Goal: Communication & Community: Share content

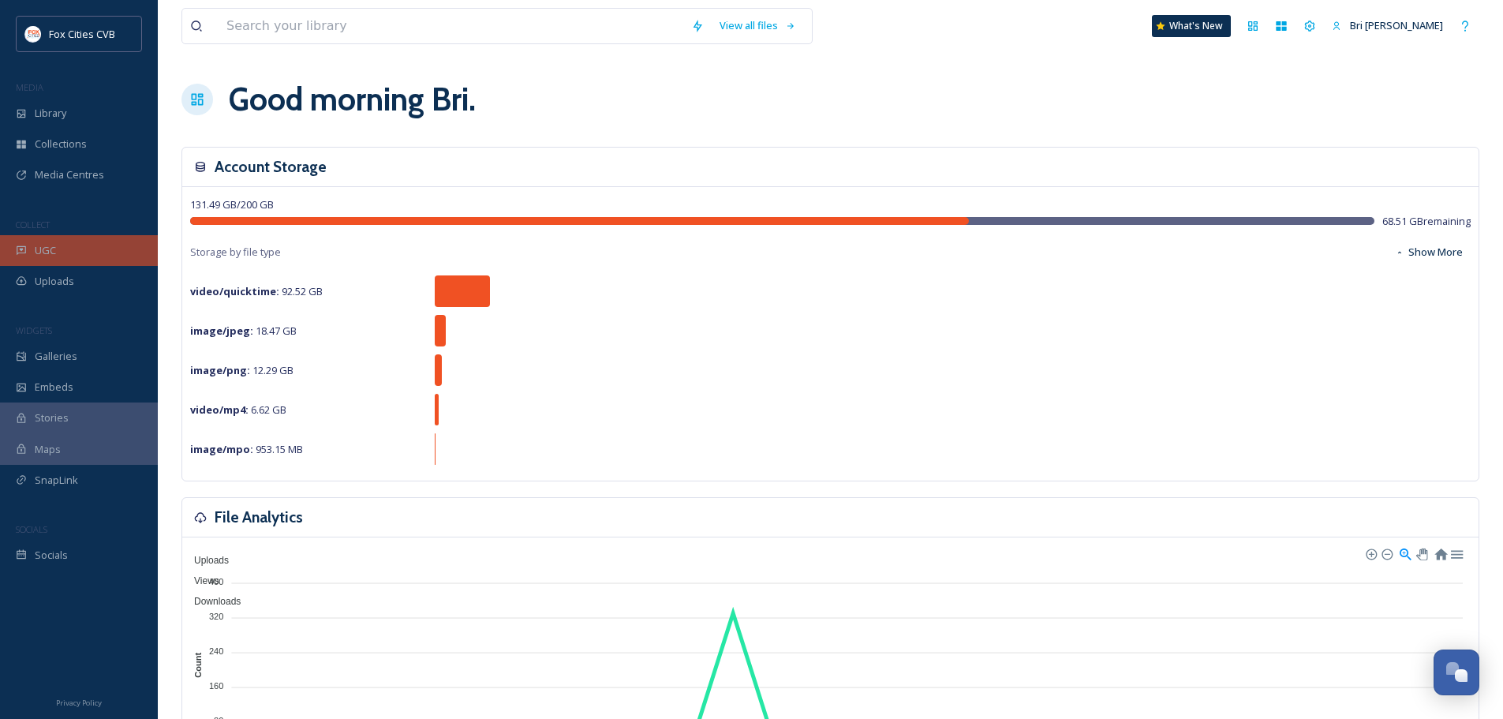
click at [107, 238] on div "UGC" at bounding box center [79, 250] width 158 height 31
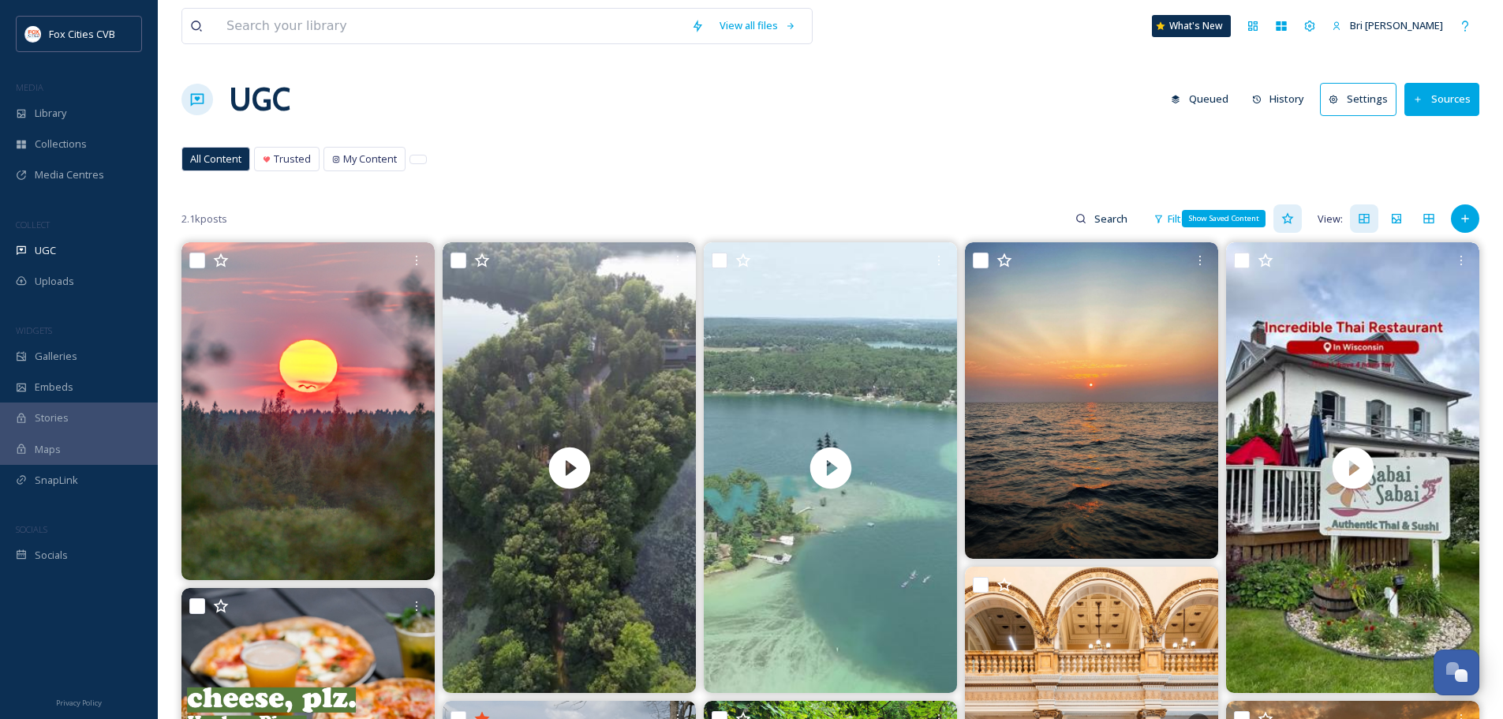
click at [1292, 217] on icon at bounding box center [1288, 218] width 12 height 11
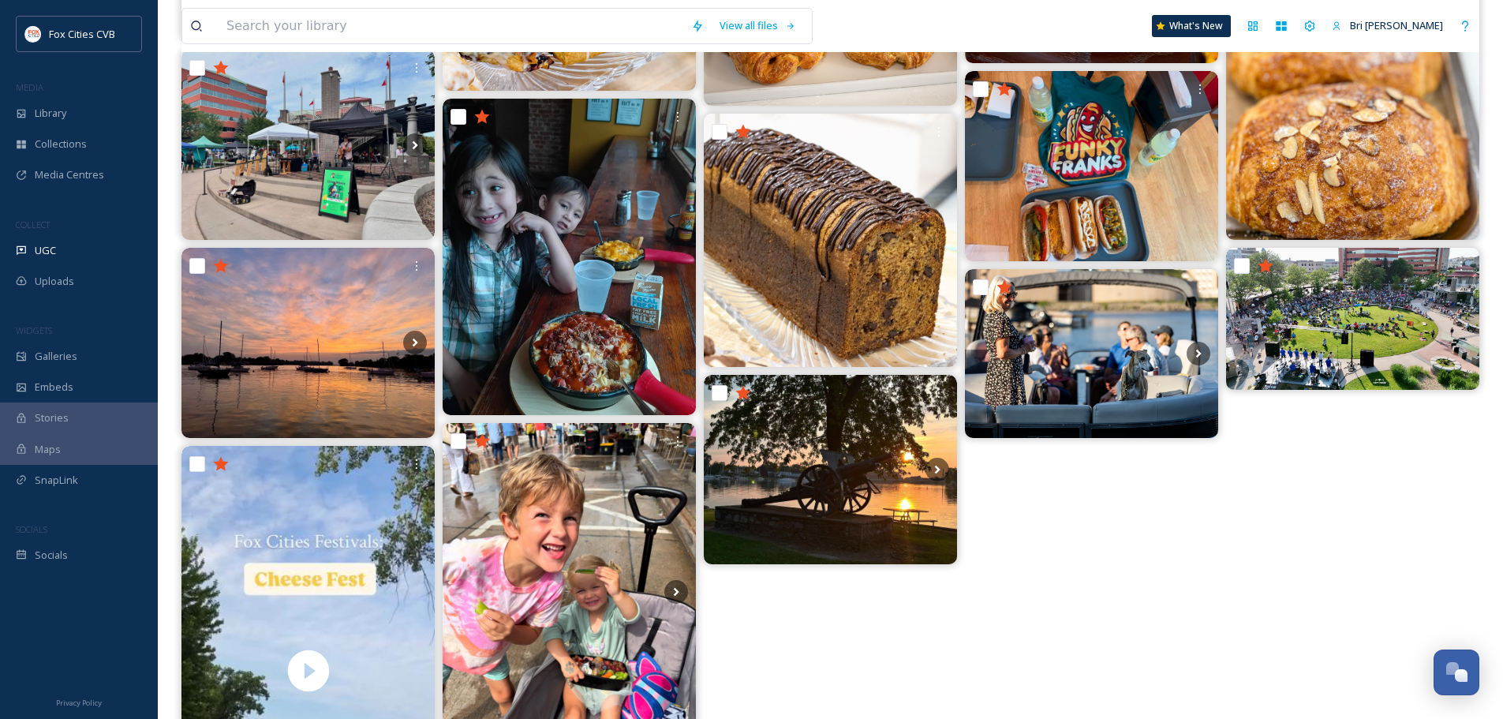
scroll to position [631, 0]
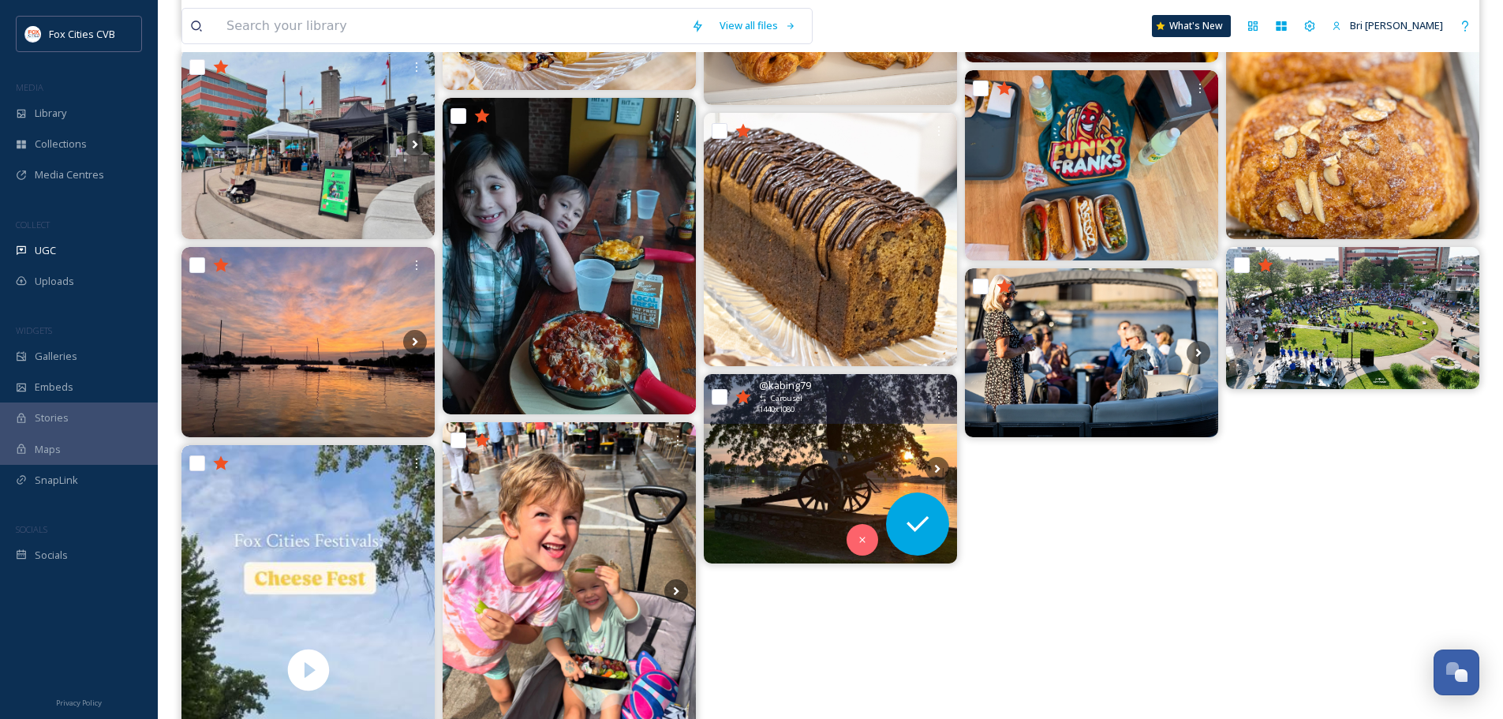
click at [855, 451] on img at bounding box center [830, 469] width 253 height 190
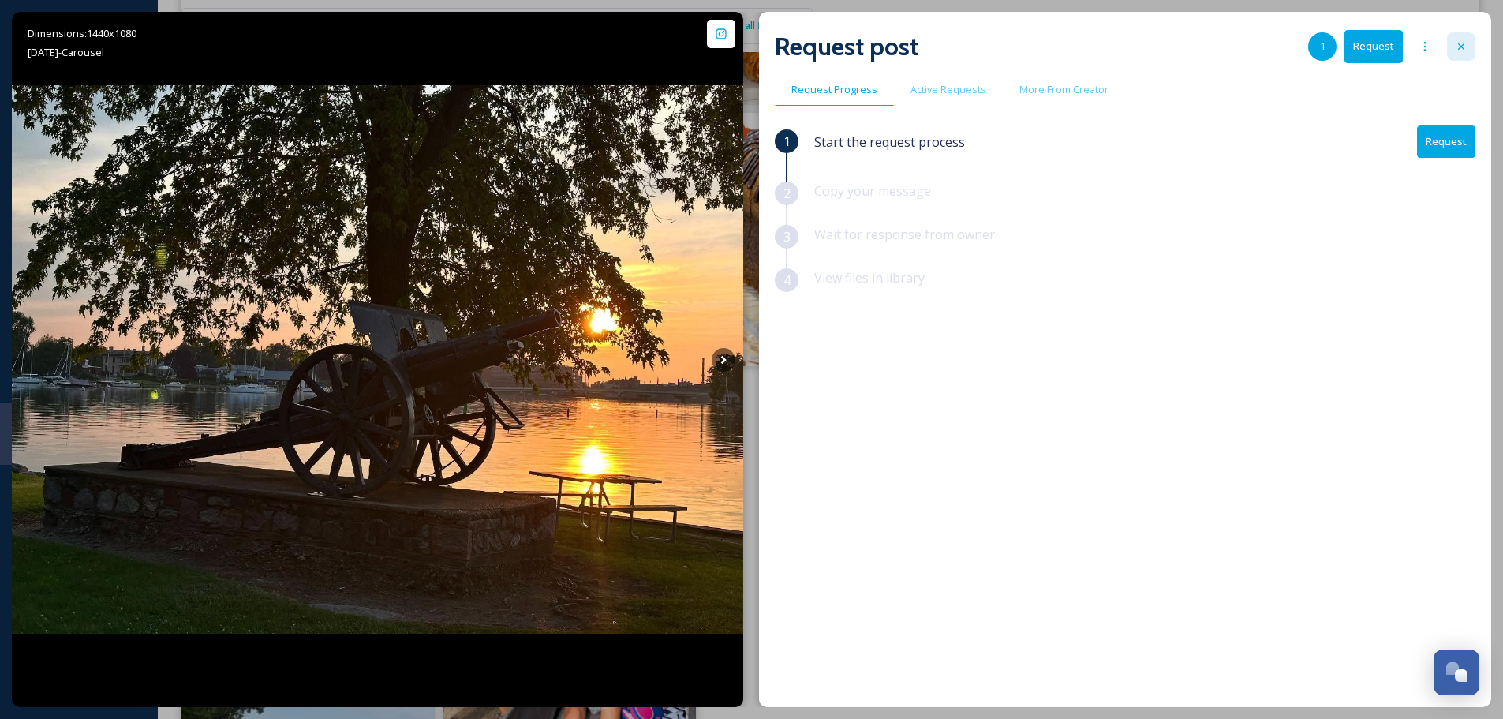
click at [1458, 38] on div at bounding box center [1461, 46] width 28 height 28
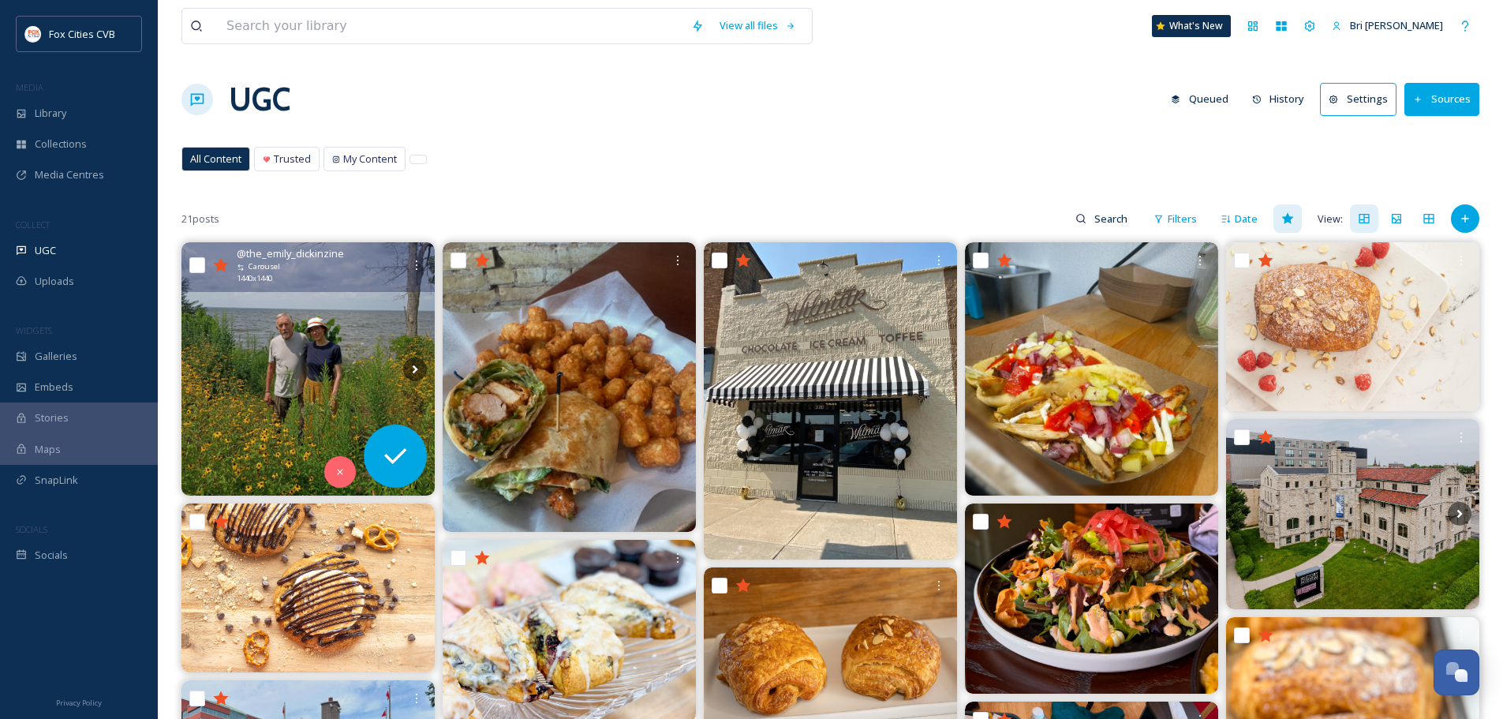
click at [300, 289] on div "@ the_emily_dickinzine Carousel 1440 x 1440" at bounding box center [308, 267] width 253 height 50
click at [361, 378] on img at bounding box center [308, 368] width 253 height 253
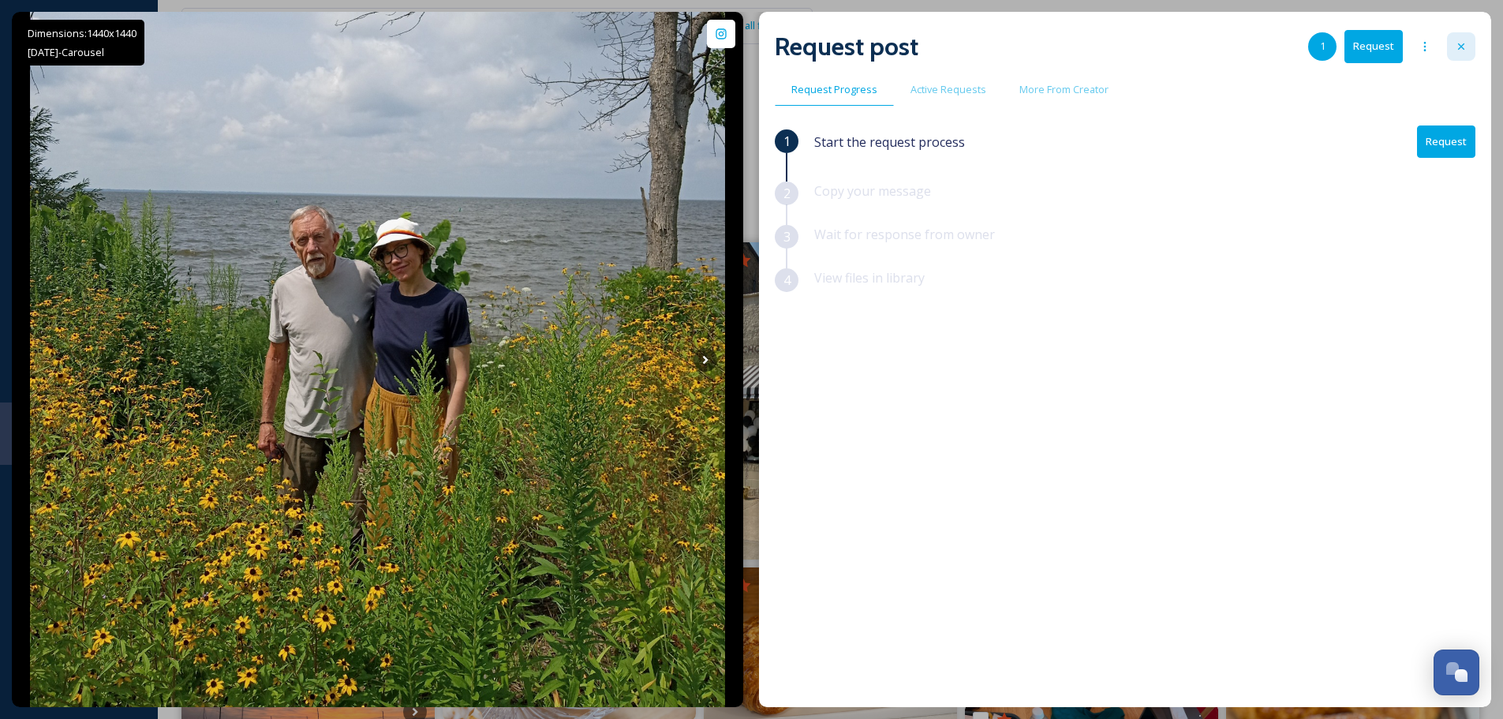
click at [1469, 39] on div at bounding box center [1461, 46] width 28 height 28
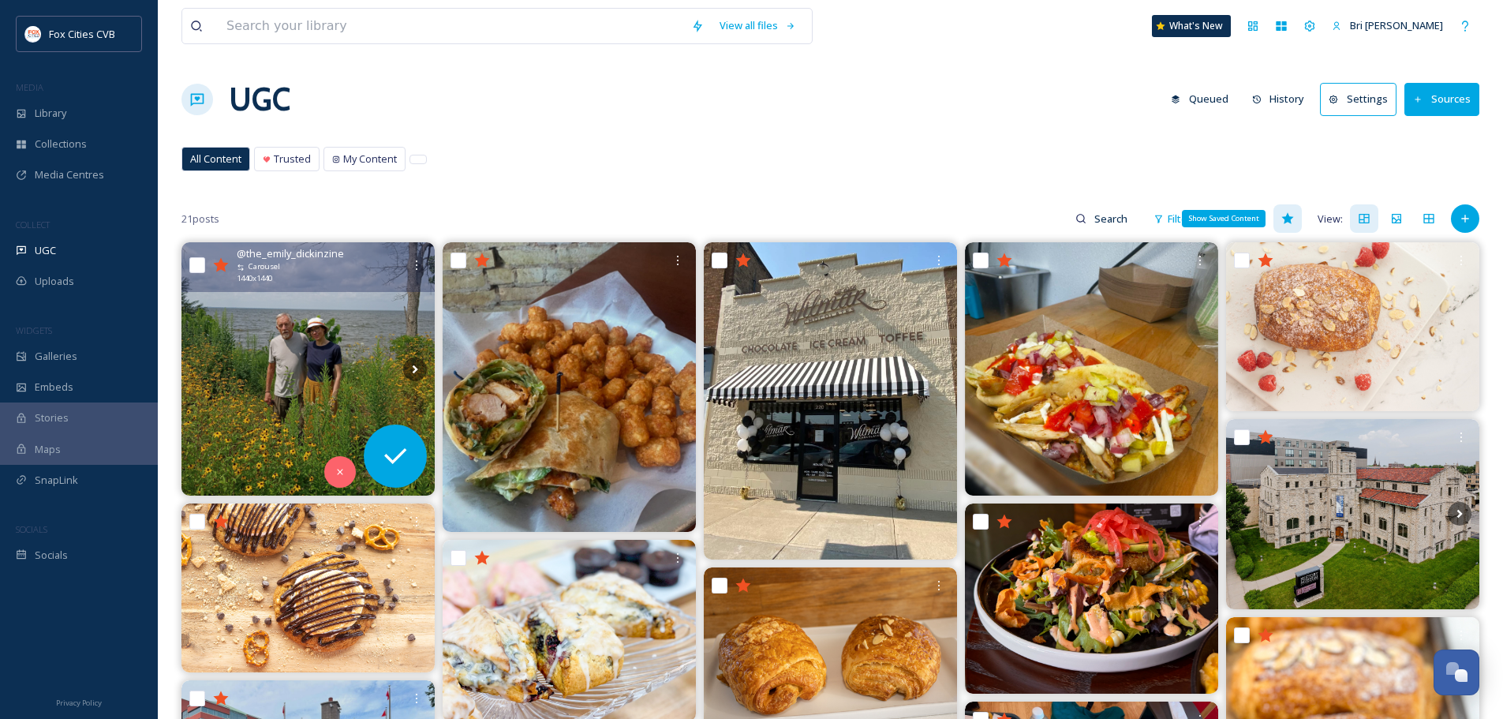
click at [1292, 219] on icon at bounding box center [1288, 218] width 12 height 11
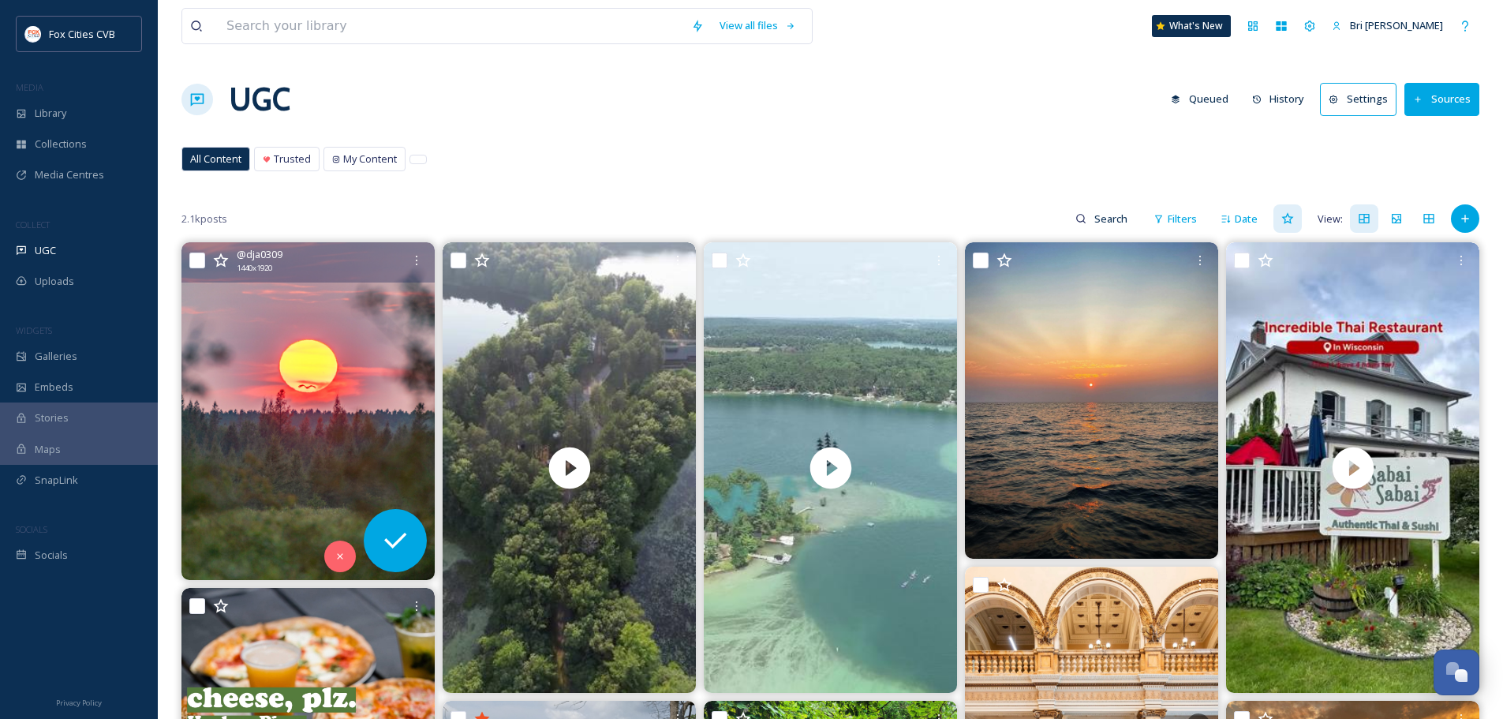
click at [260, 350] on img at bounding box center [308, 411] width 253 height 338
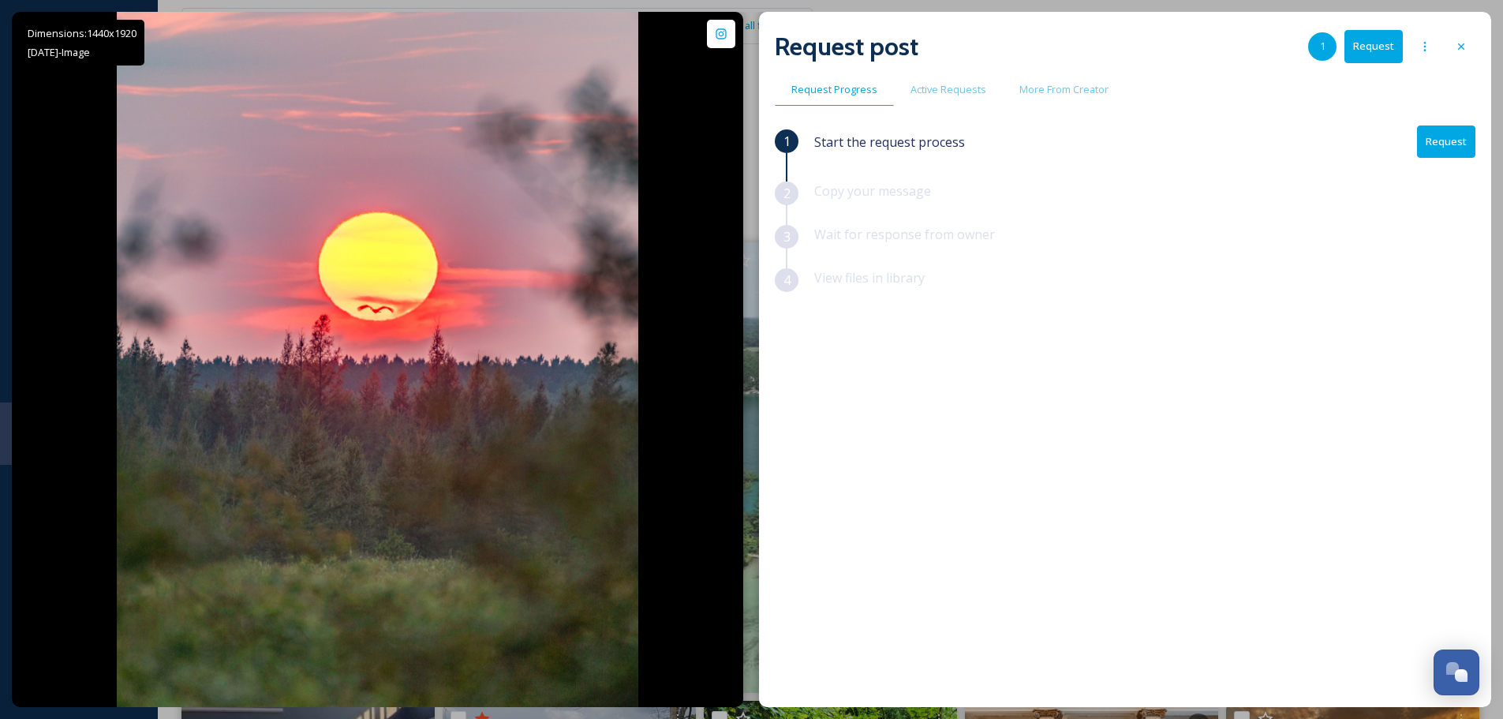
click at [751, 60] on div "Dimensions: 1440 x [DATE] - Image @ dja0309 Posted [DATE] View Post “Great is o…" at bounding box center [752, 359] width 1480 height 695
click at [1462, 43] on icon at bounding box center [1461, 46] width 13 height 13
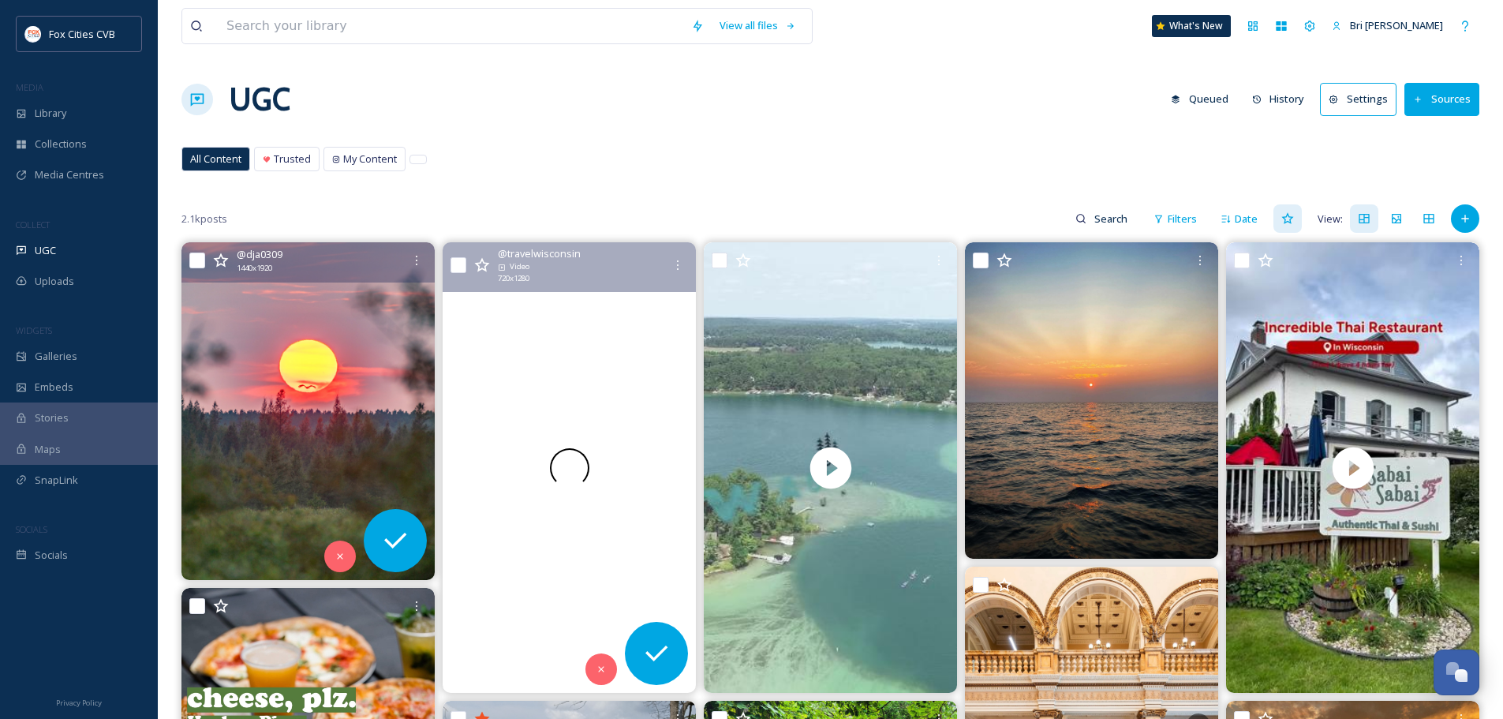
click at [611, 378] on video "The kind of place that lingers in your mind long after you’ve left. #TravelWI \…" at bounding box center [569, 467] width 253 height 451
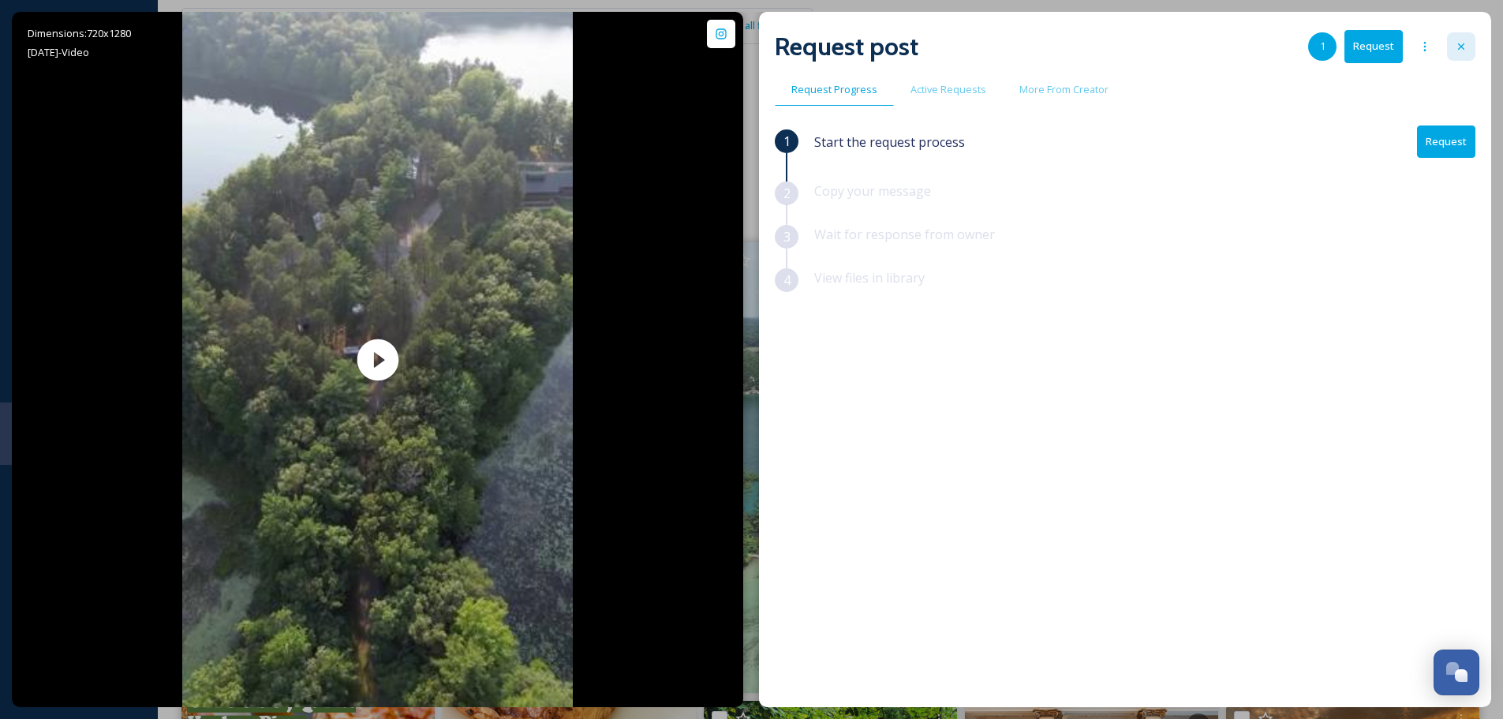
click at [1461, 47] on icon at bounding box center [1461, 46] width 13 height 13
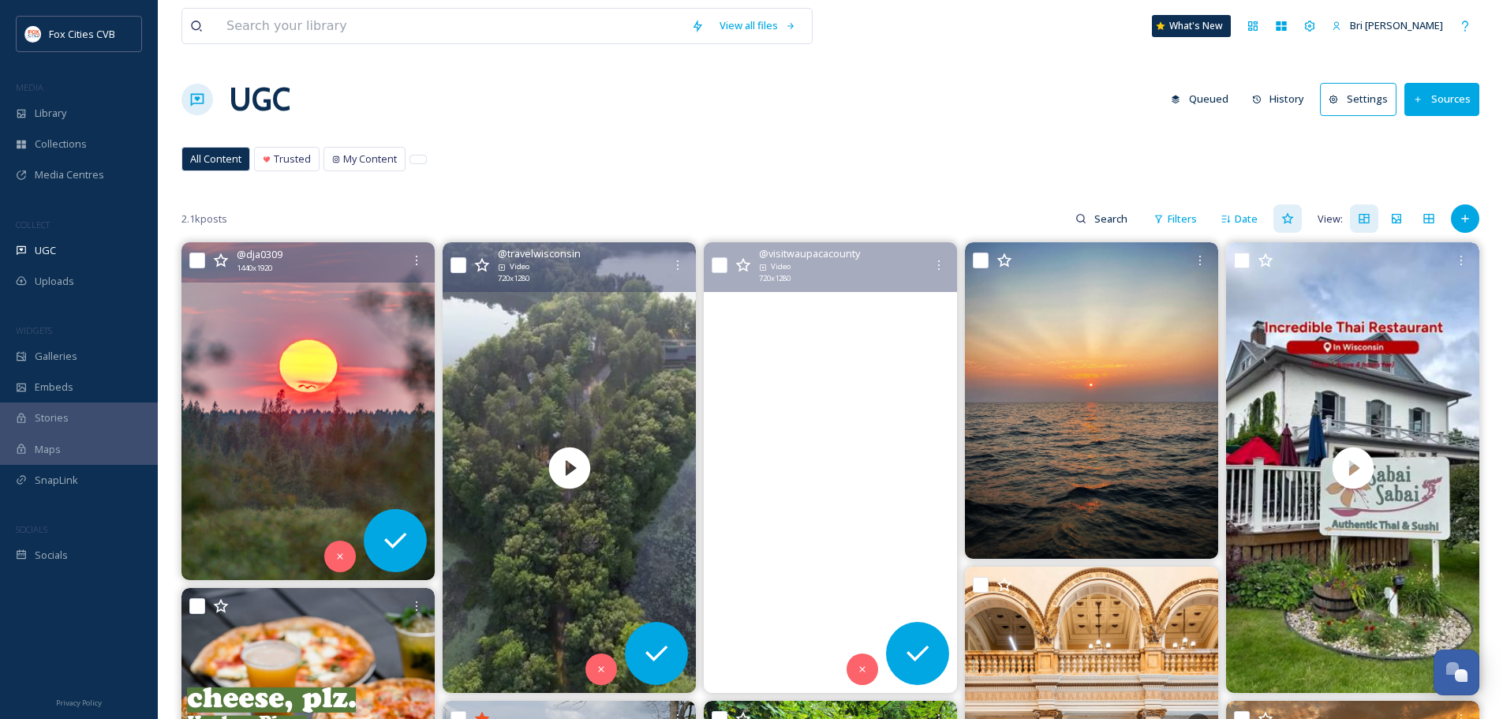
click at [769, 321] on video "☀️✨ Summer paddling in Waupaca County is PURE! Glide across crystal-clear water…" at bounding box center [830, 467] width 253 height 451
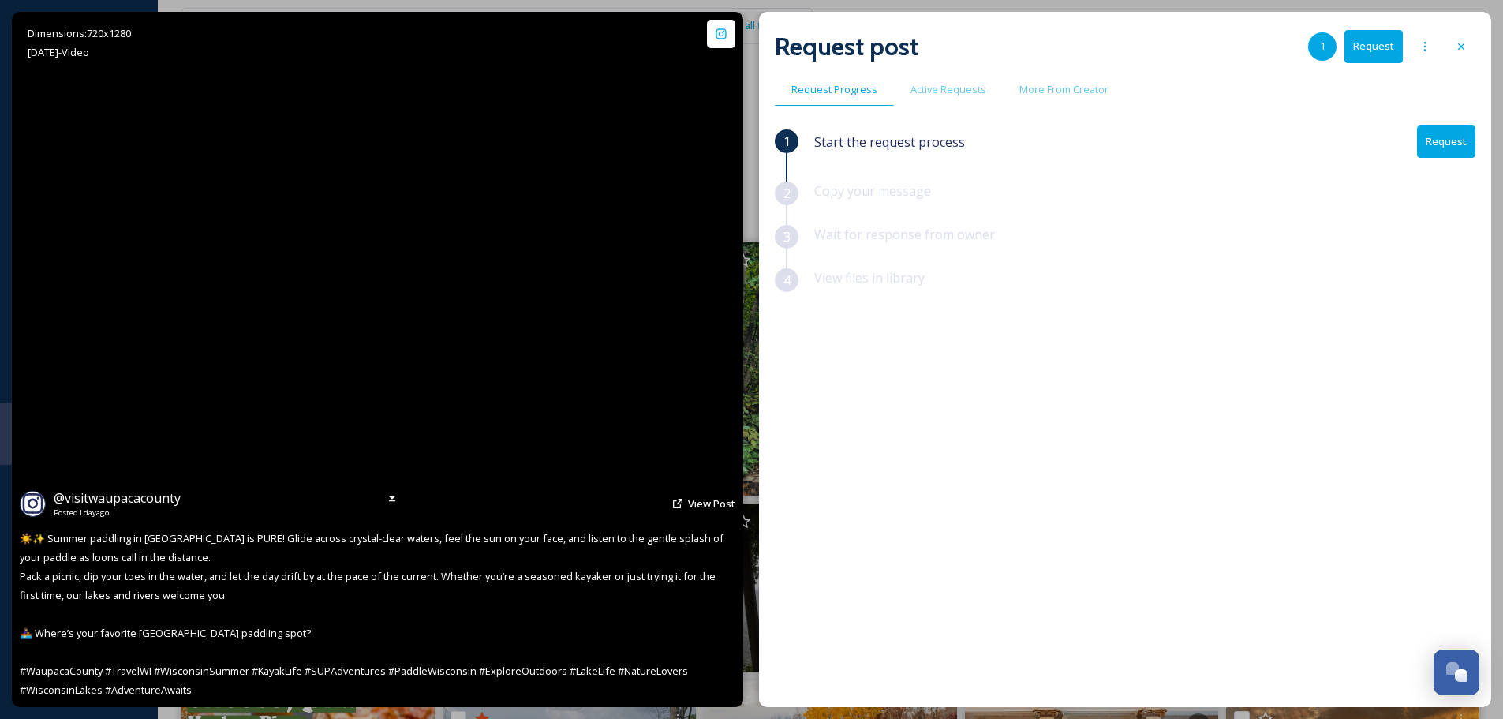
click at [401, 352] on video "☀️✨ Summer paddling in Waupaca County is PURE! Glide across crystal-clear water…" at bounding box center [377, 359] width 391 height 695
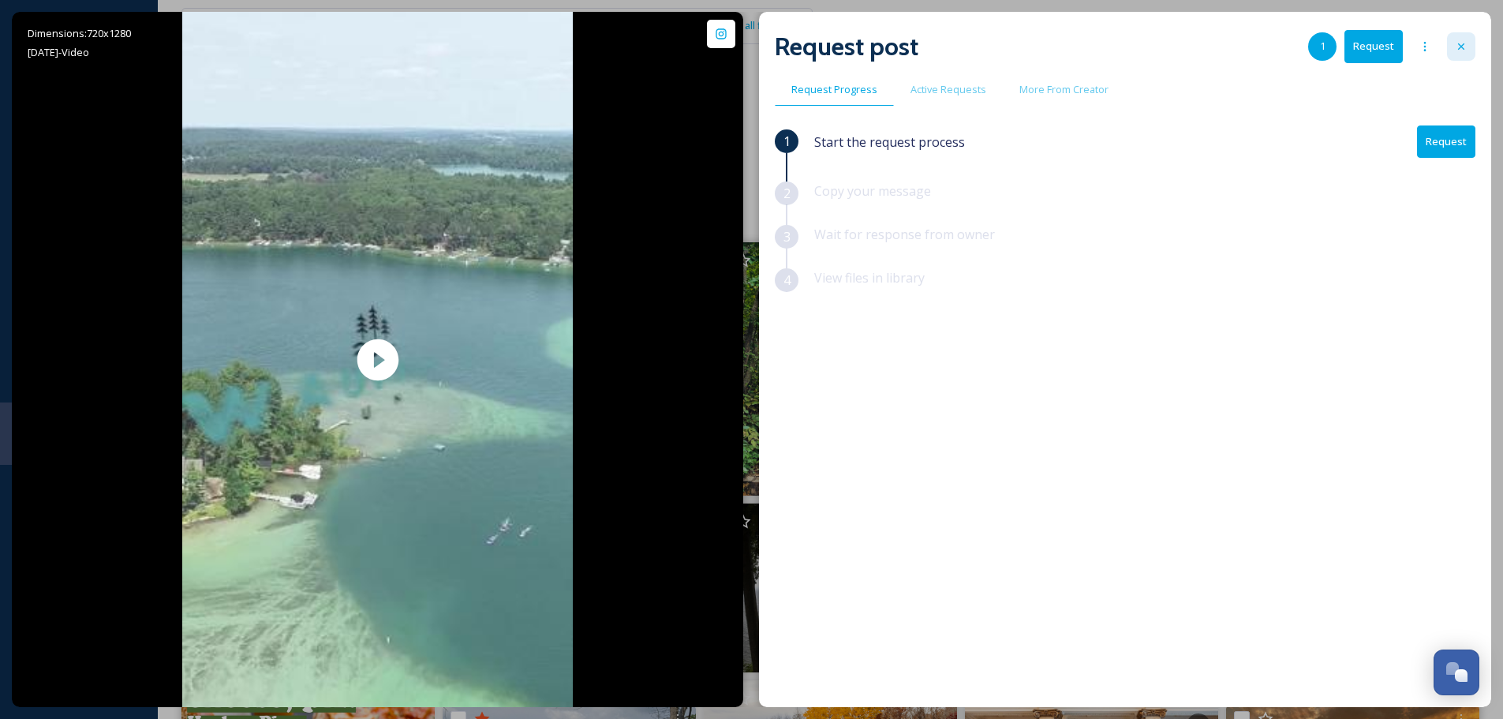
click at [1451, 44] on div at bounding box center [1461, 46] width 28 height 28
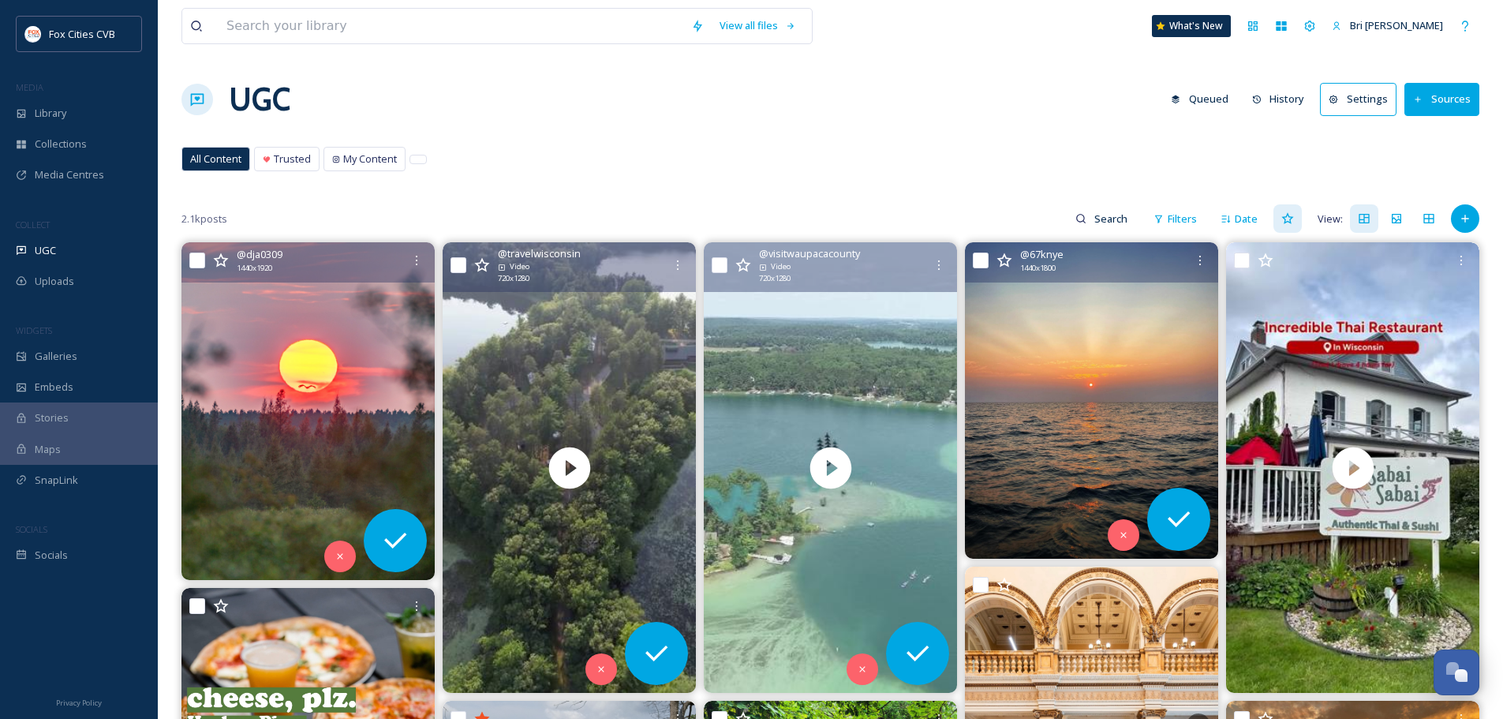
click at [1100, 324] on img at bounding box center [1091, 400] width 253 height 316
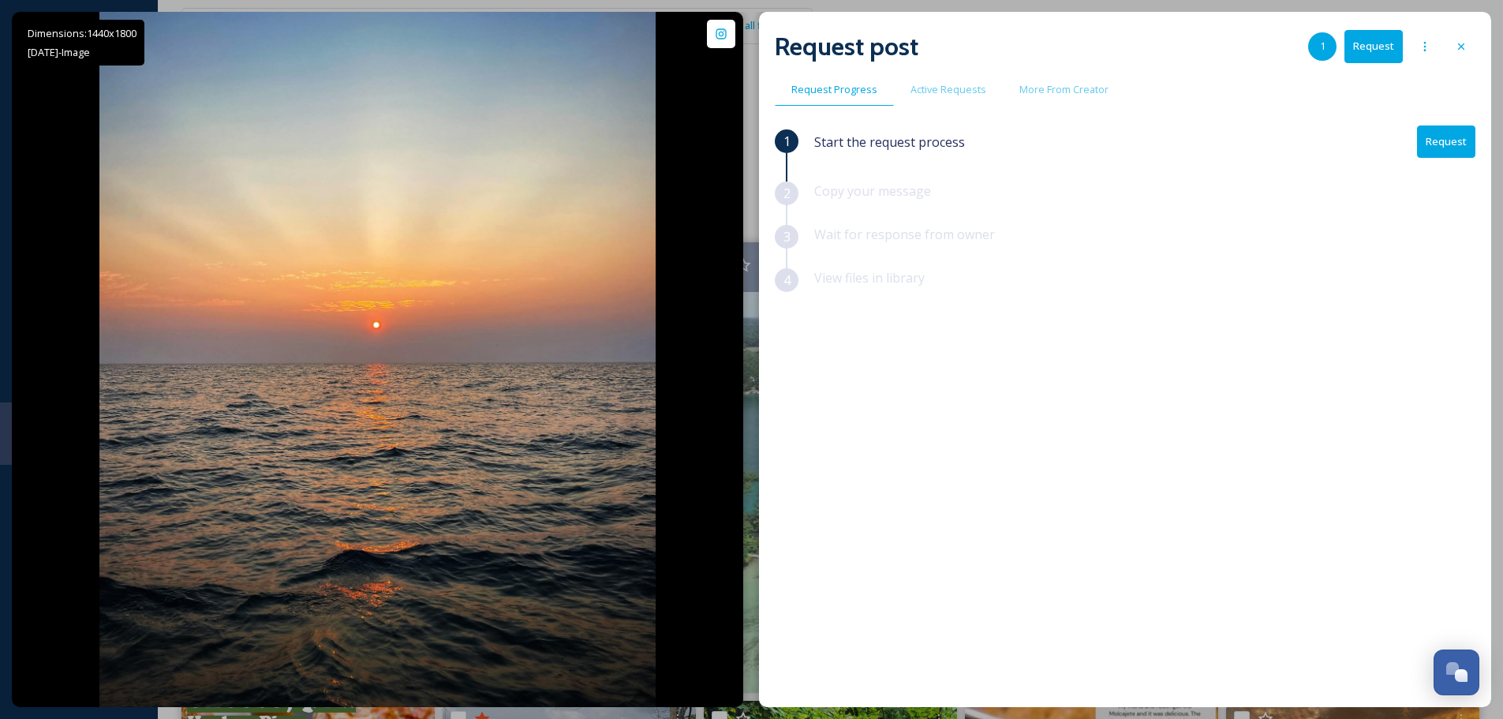
click at [1455, 46] on icon at bounding box center [1461, 46] width 13 height 13
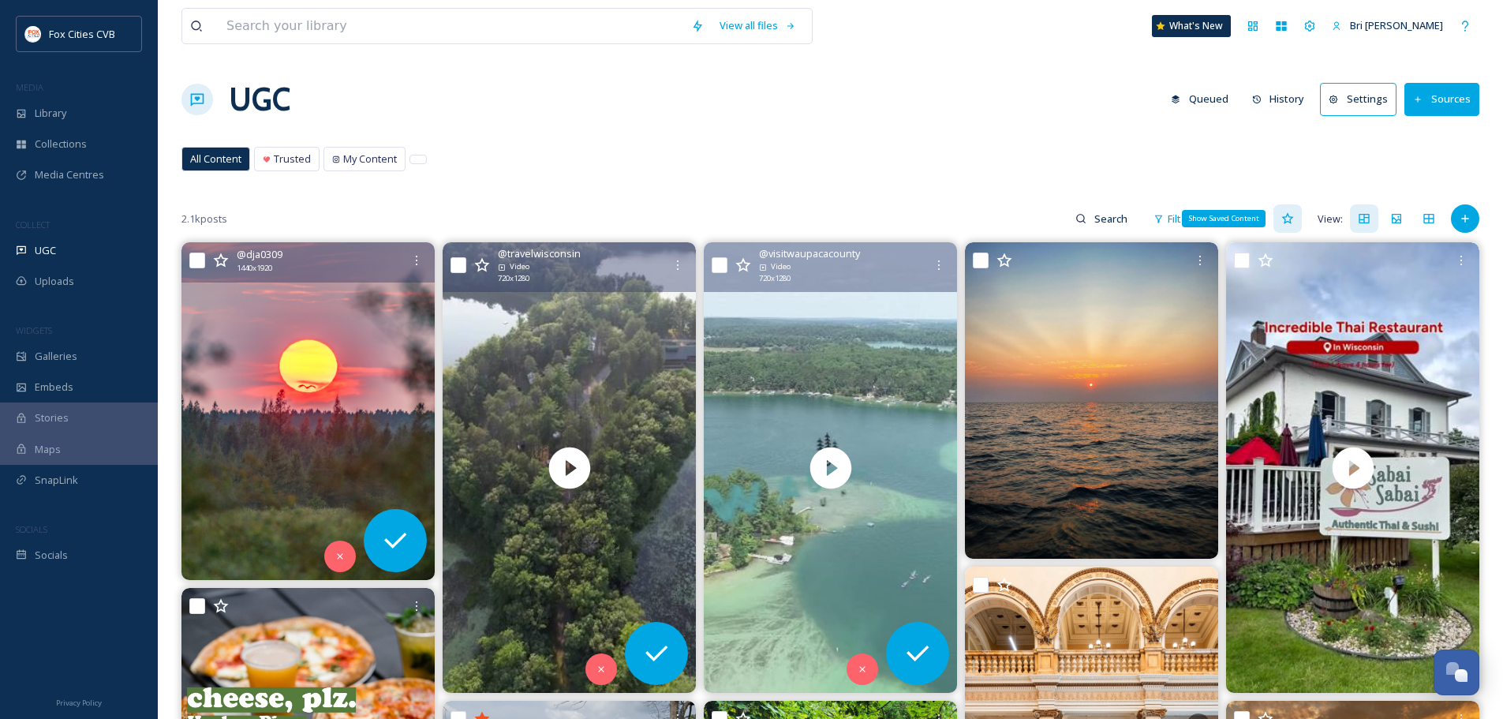
click at [1282, 221] on icon at bounding box center [1288, 218] width 13 height 13
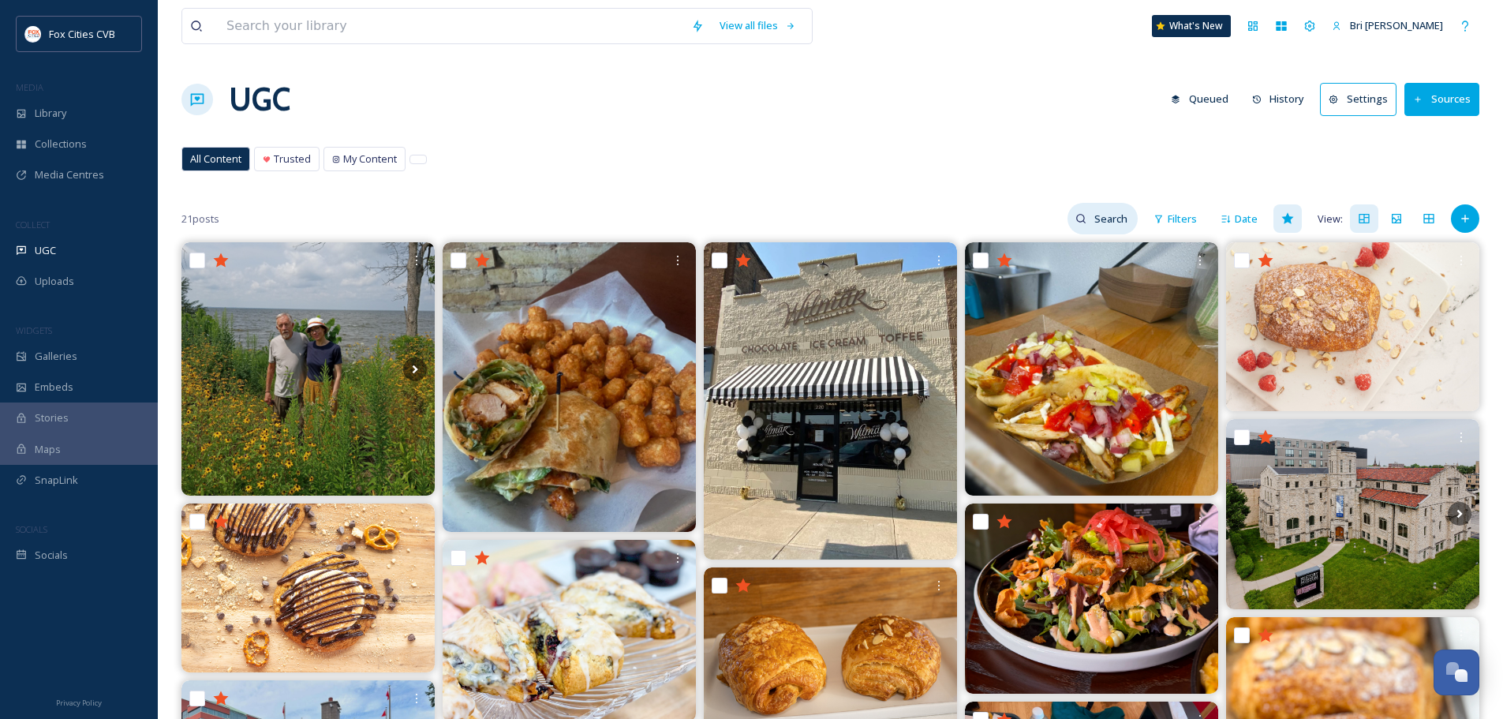
click at [1113, 219] on input at bounding box center [1112, 219] width 51 height 32
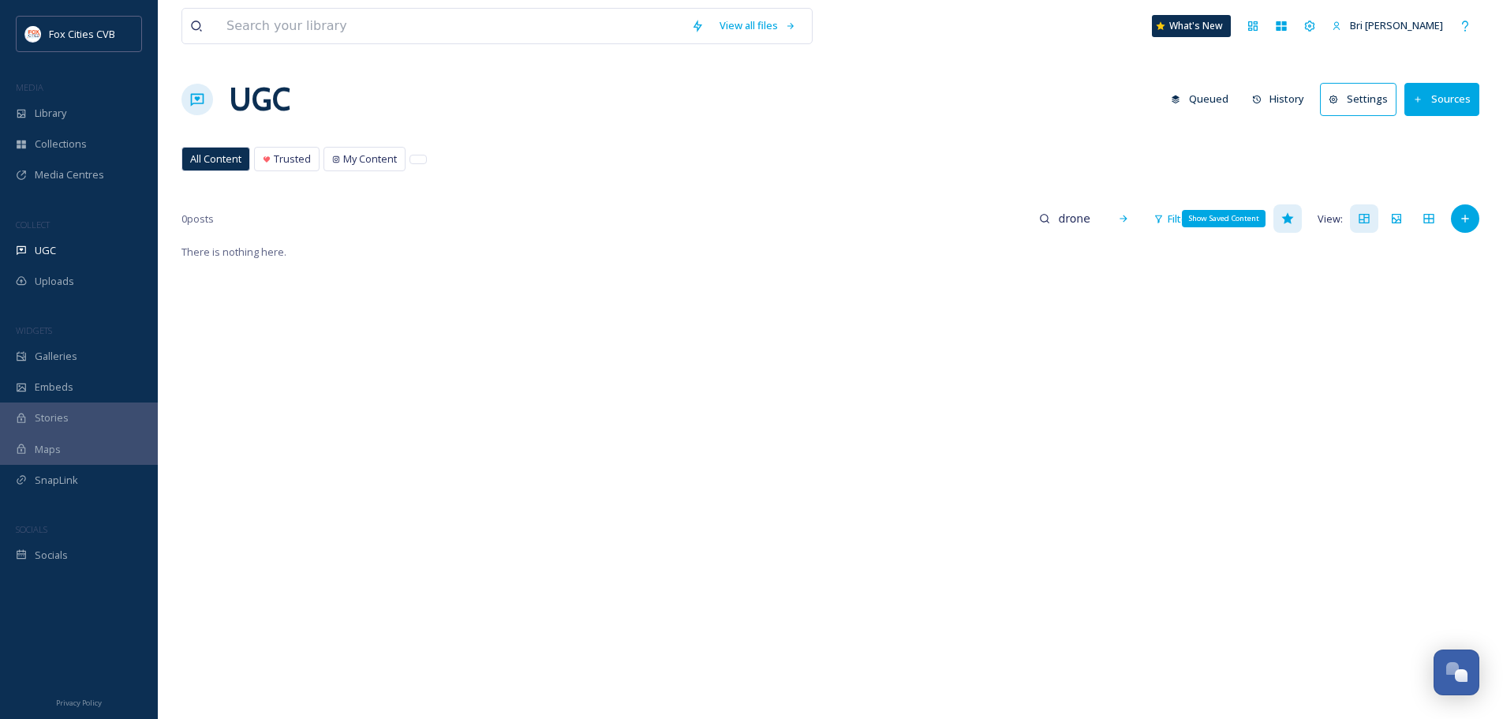
click at [1284, 219] on icon at bounding box center [1288, 218] width 13 height 13
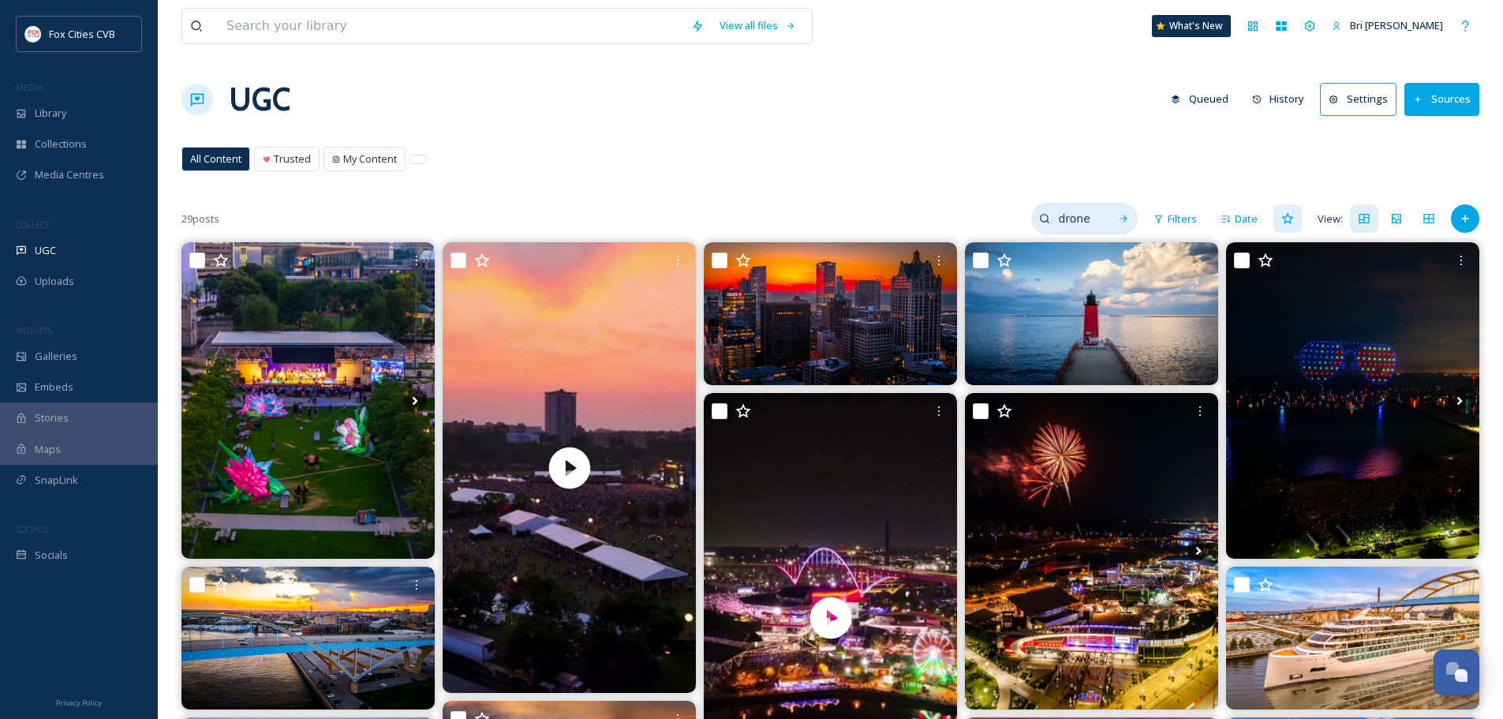
click at [1088, 220] on input "drone" at bounding box center [1075, 219] width 51 height 32
click at [1088, 220] on input "drone" at bounding box center [1042, 219] width 118 height 32
type input "fox river"
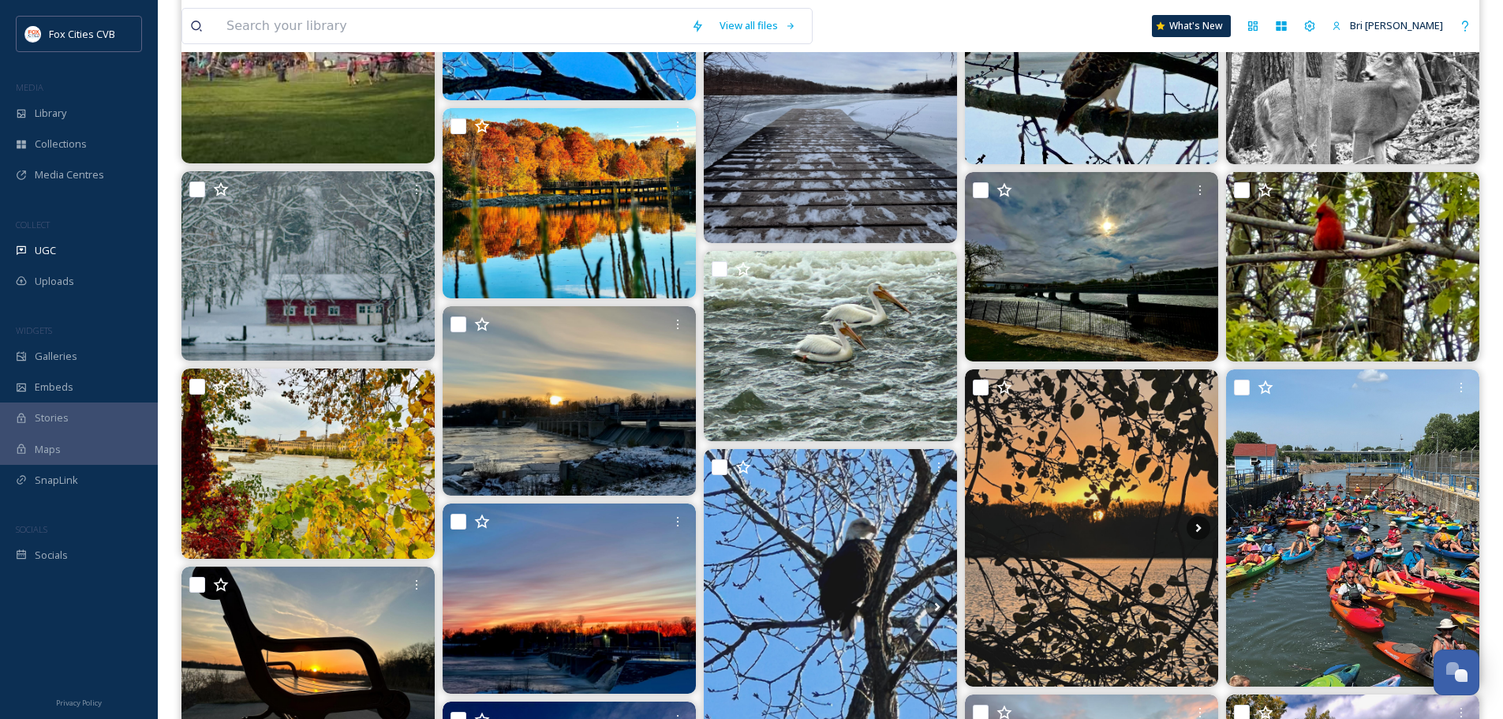
scroll to position [789, 0]
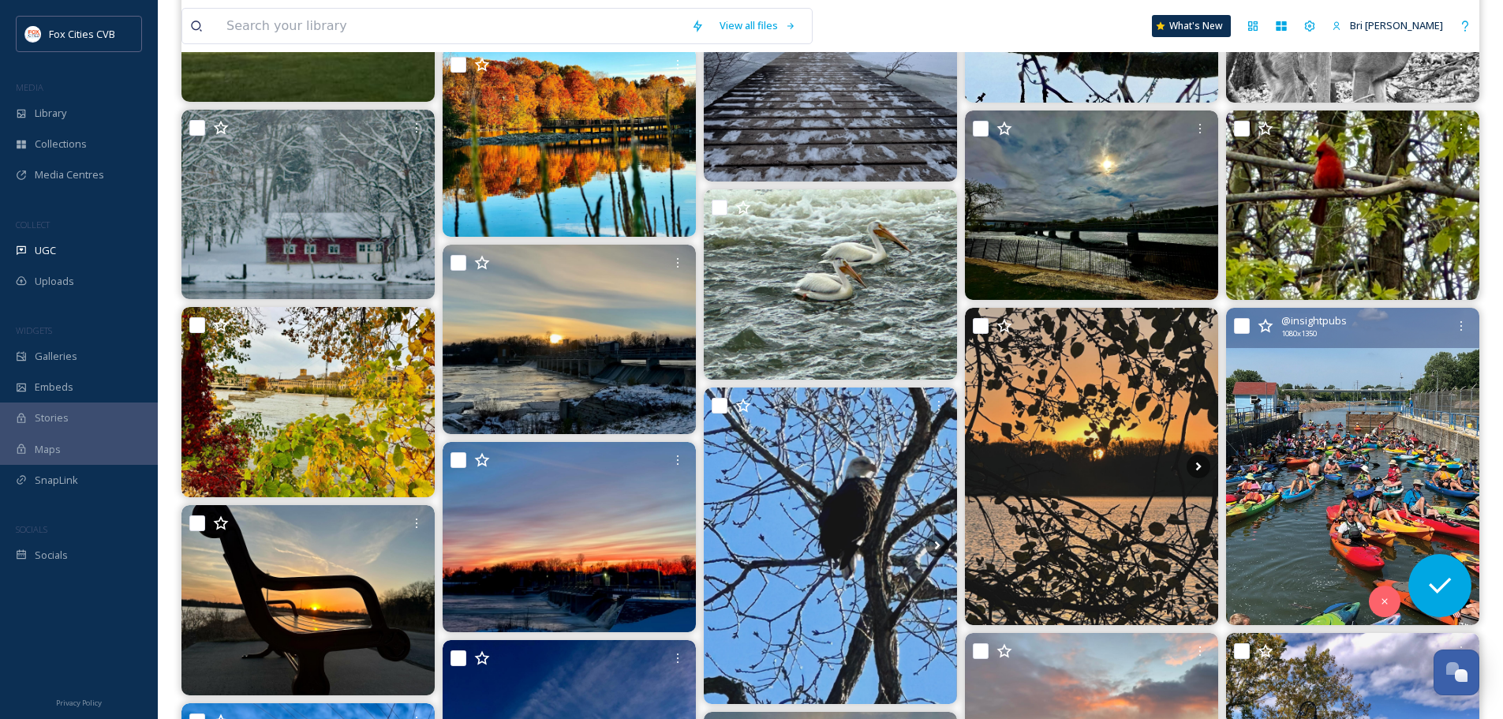
click at [1261, 376] on img at bounding box center [1352, 466] width 253 height 316
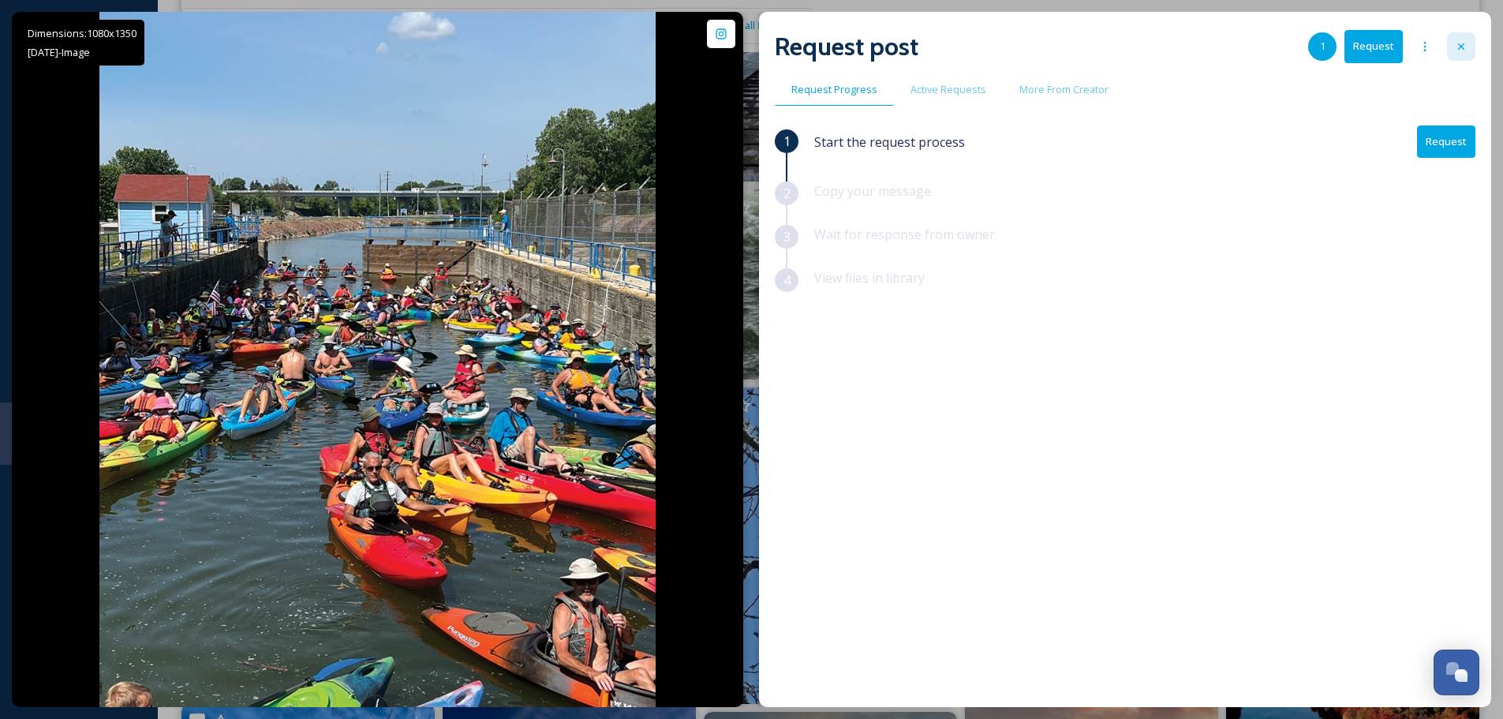
click at [1458, 38] on div at bounding box center [1461, 46] width 28 height 28
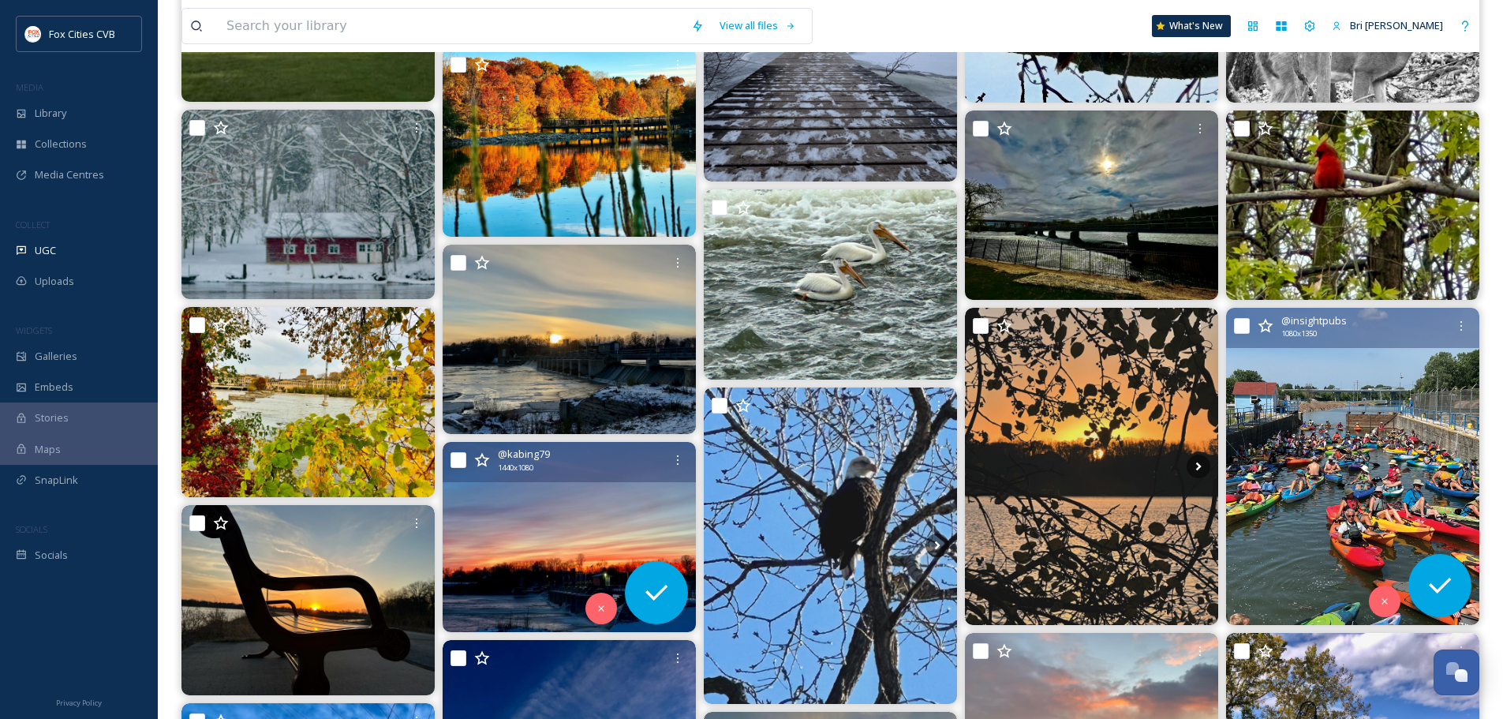
click at [524, 491] on img at bounding box center [569, 537] width 253 height 190
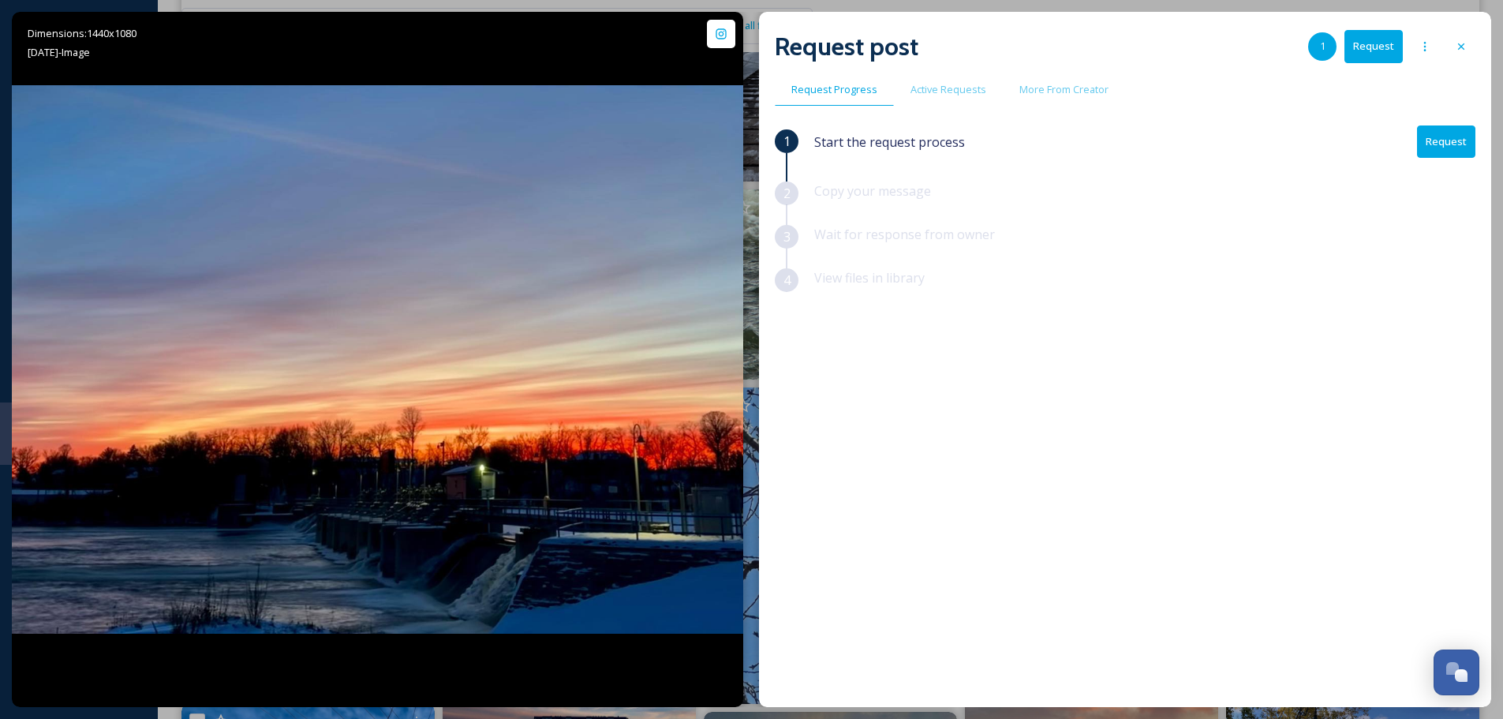
click at [1462, 37] on div at bounding box center [1461, 46] width 28 height 28
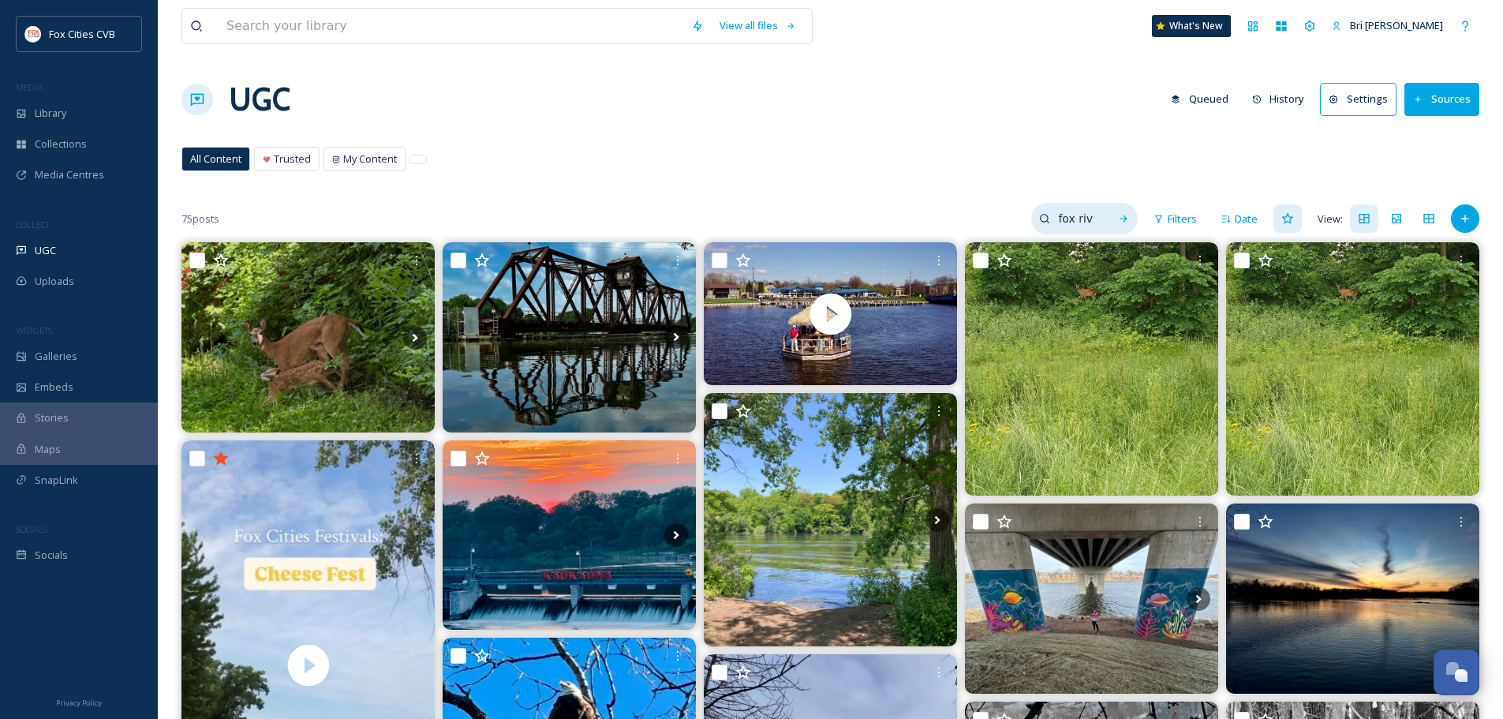
click at [1095, 219] on input "fox river" at bounding box center [1075, 219] width 51 height 32
click at [1095, 219] on input "fox river" at bounding box center [1042, 219] width 118 height 32
click at [210, 163] on span "All Content" at bounding box center [215, 159] width 51 height 15
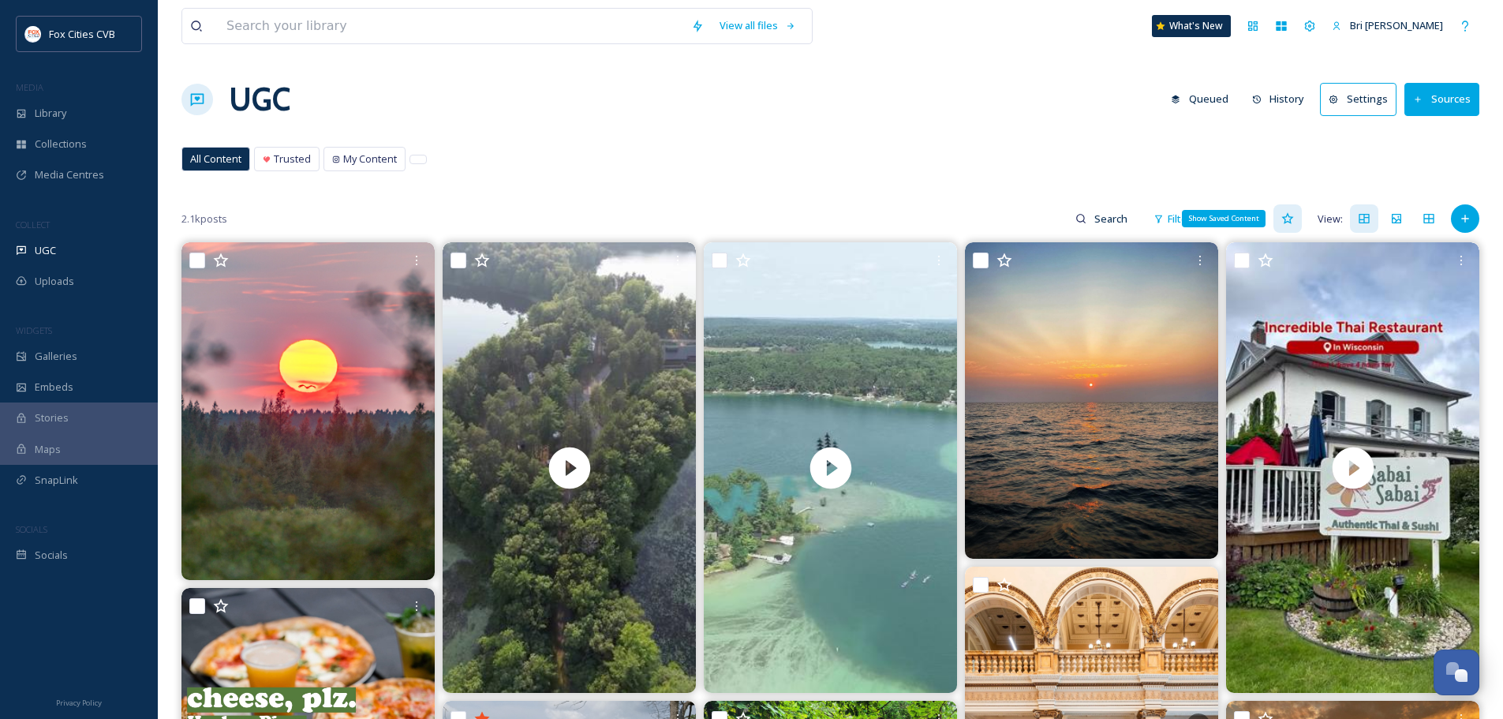
click at [1281, 215] on div "Show Saved Content" at bounding box center [1288, 218] width 28 height 28
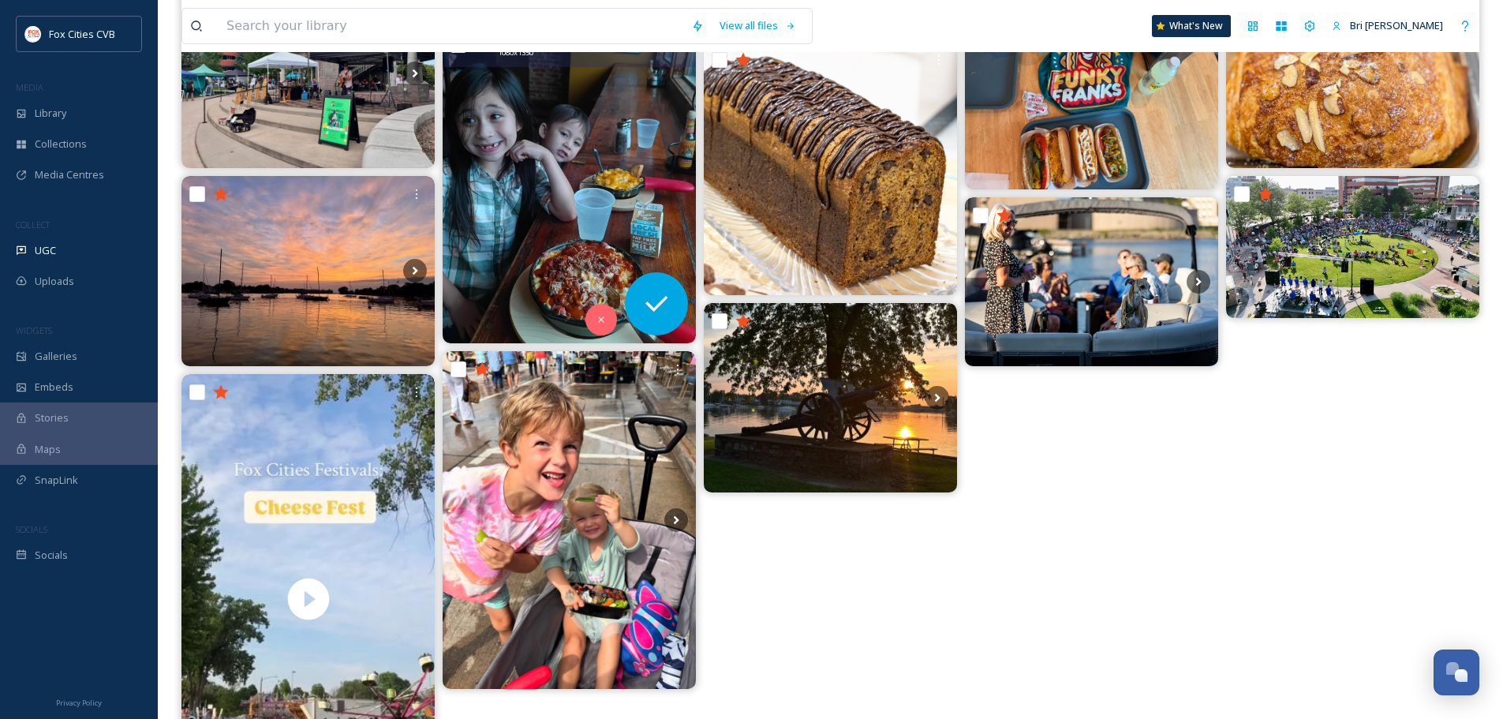
scroll to position [710, 0]
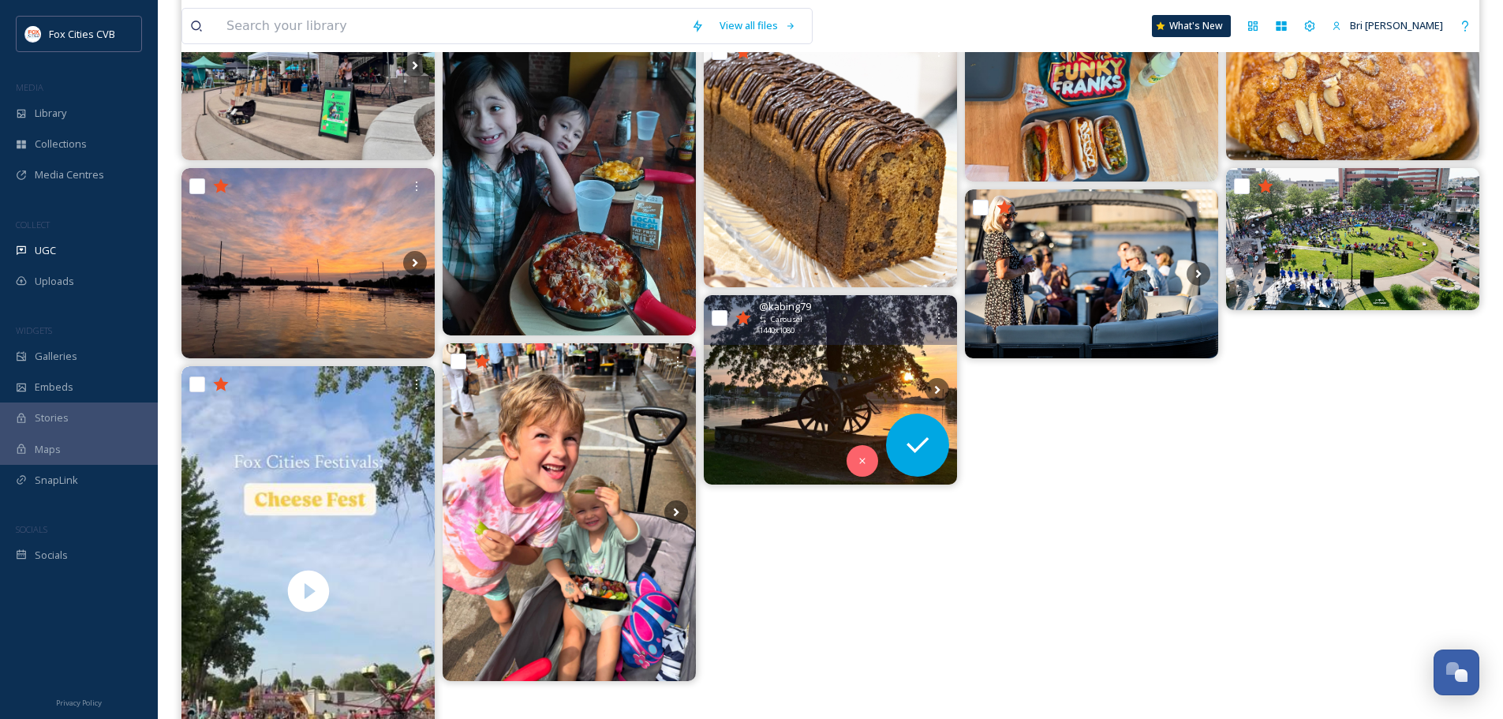
click at [846, 380] on img at bounding box center [830, 390] width 253 height 190
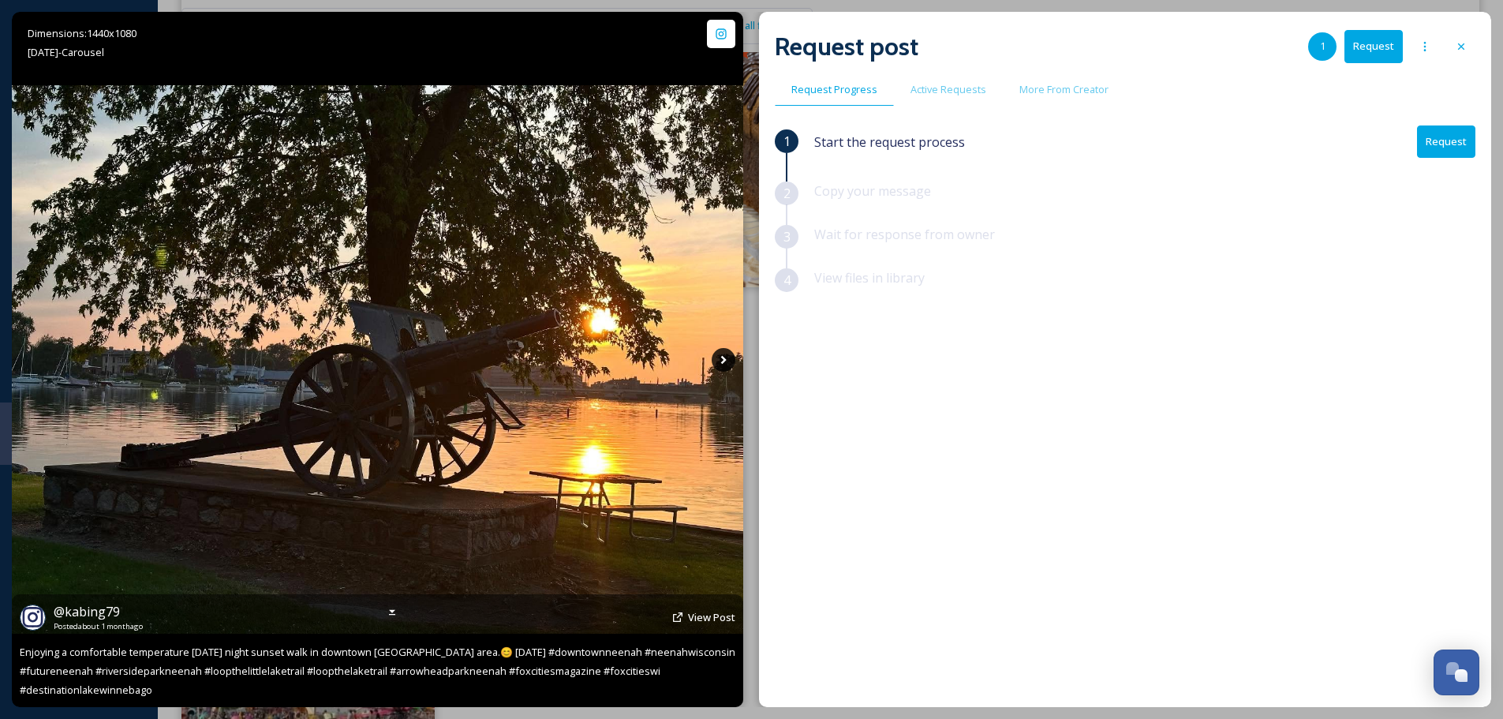
click at [728, 360] on icon at bounding box center [724, 360] width 24 height 24
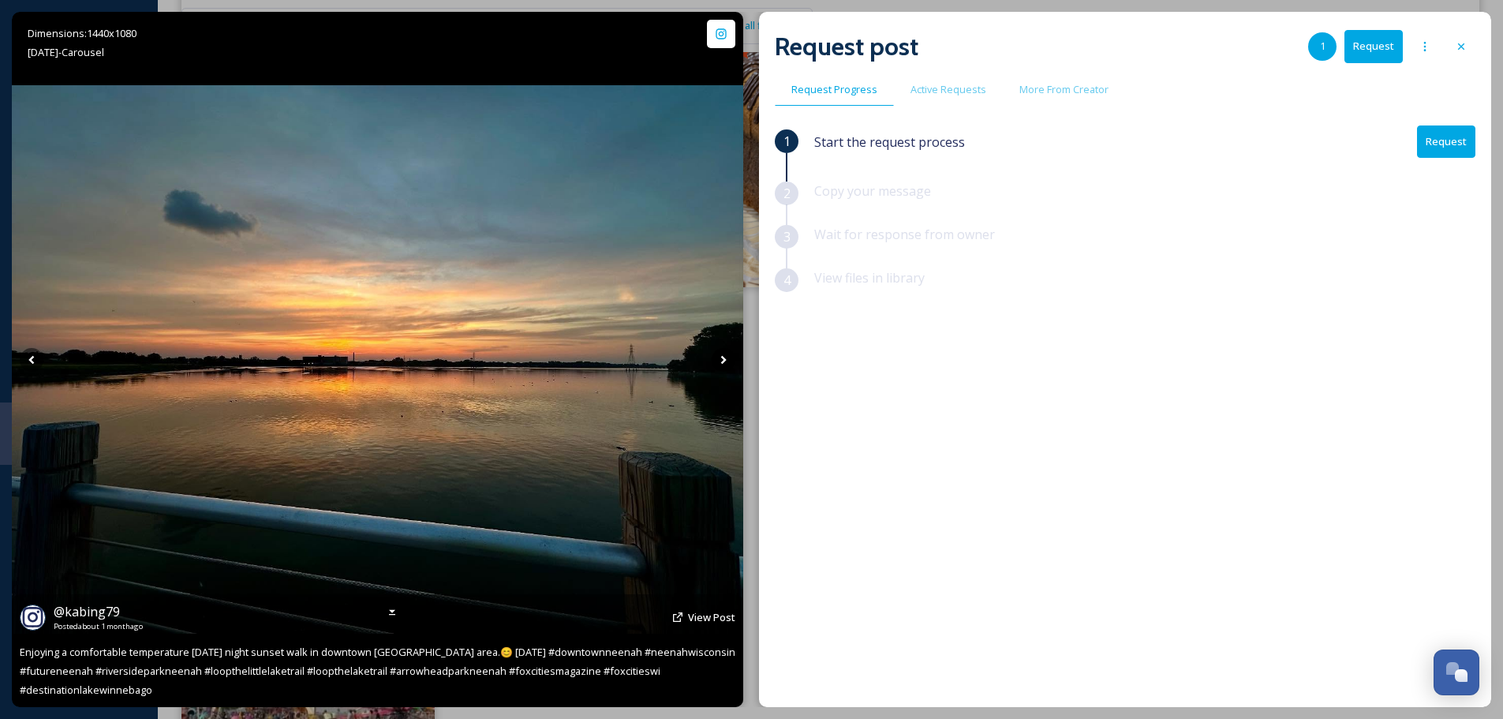
click at [728, 353] on icon at bounding box center [724, 360] width 24 height 24
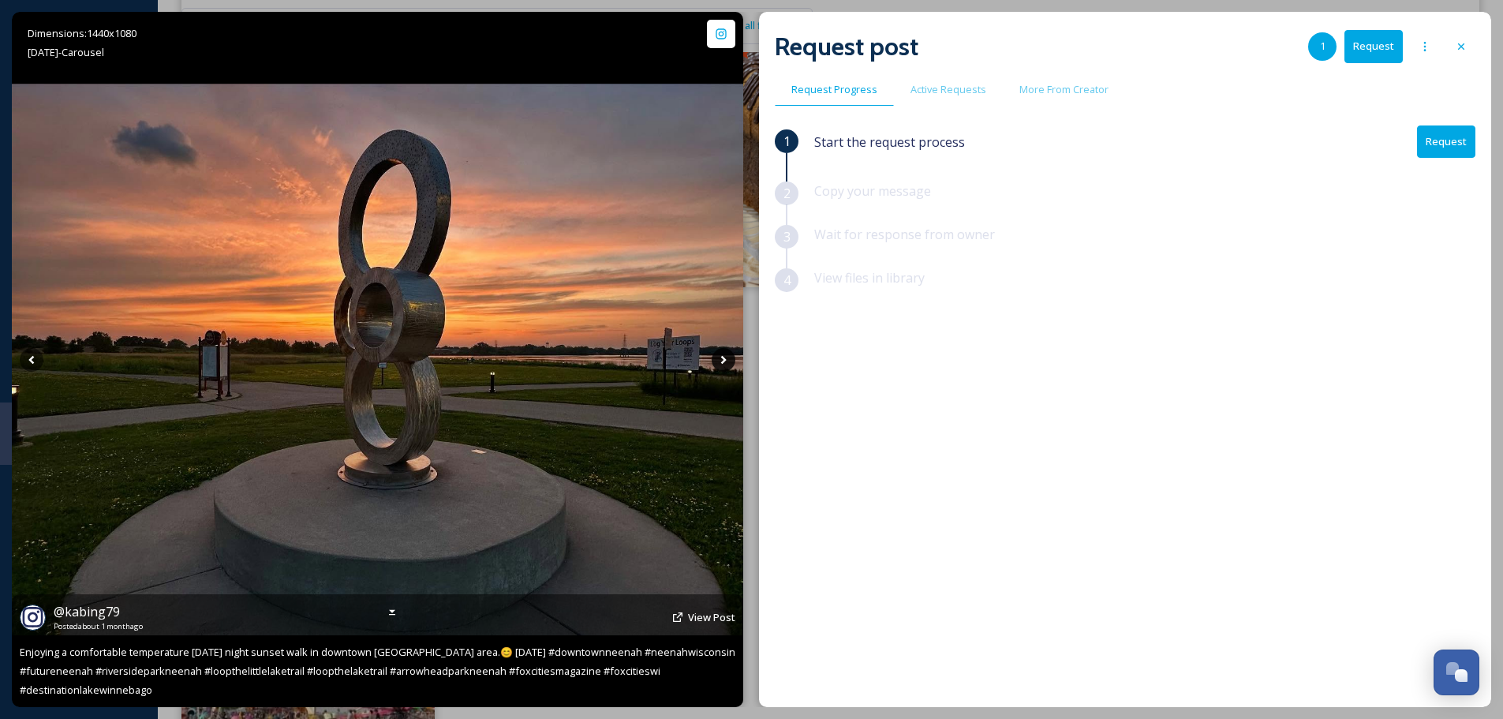
click at [728, 353] on icon at bounding box center [724, 360] width 24 height 24
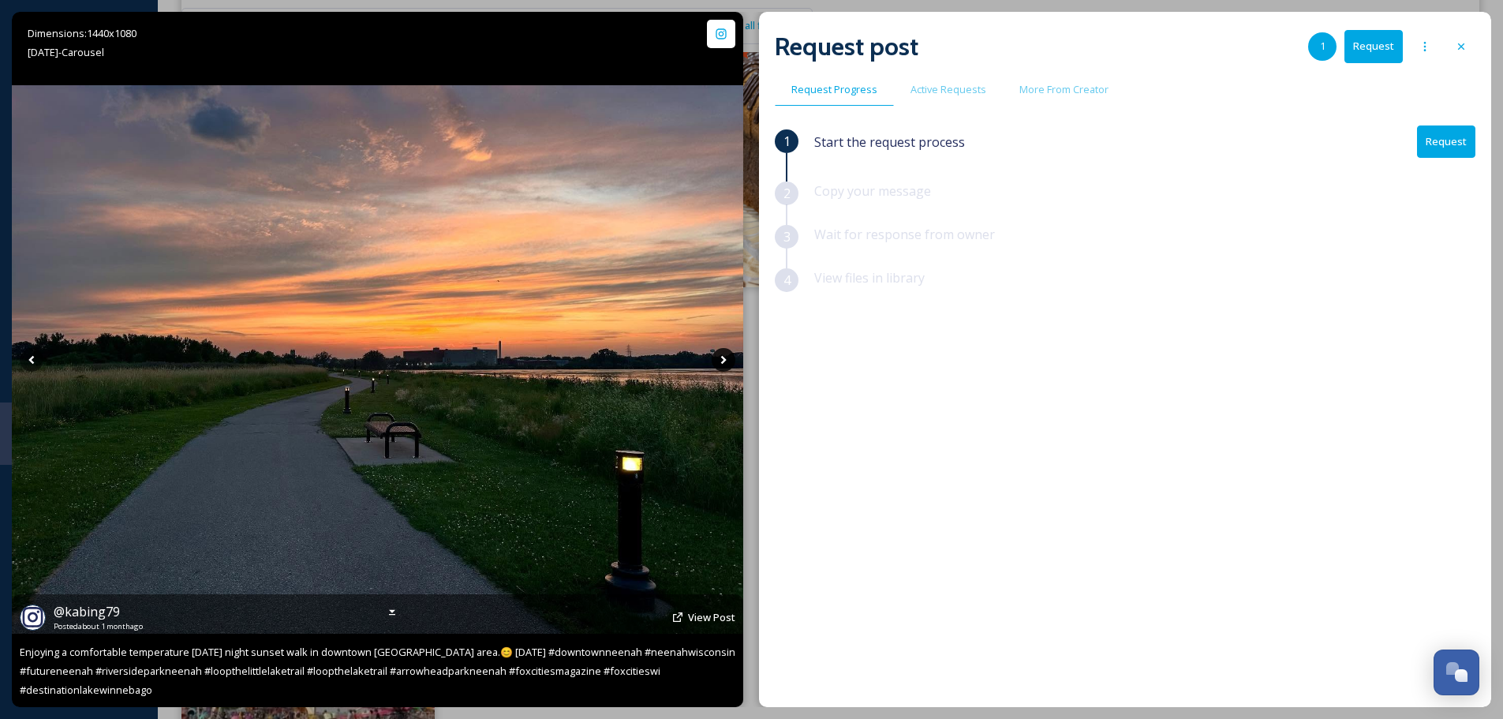
click at [728, 353] on icon at bounding box center [724, 360] width 24 height 24
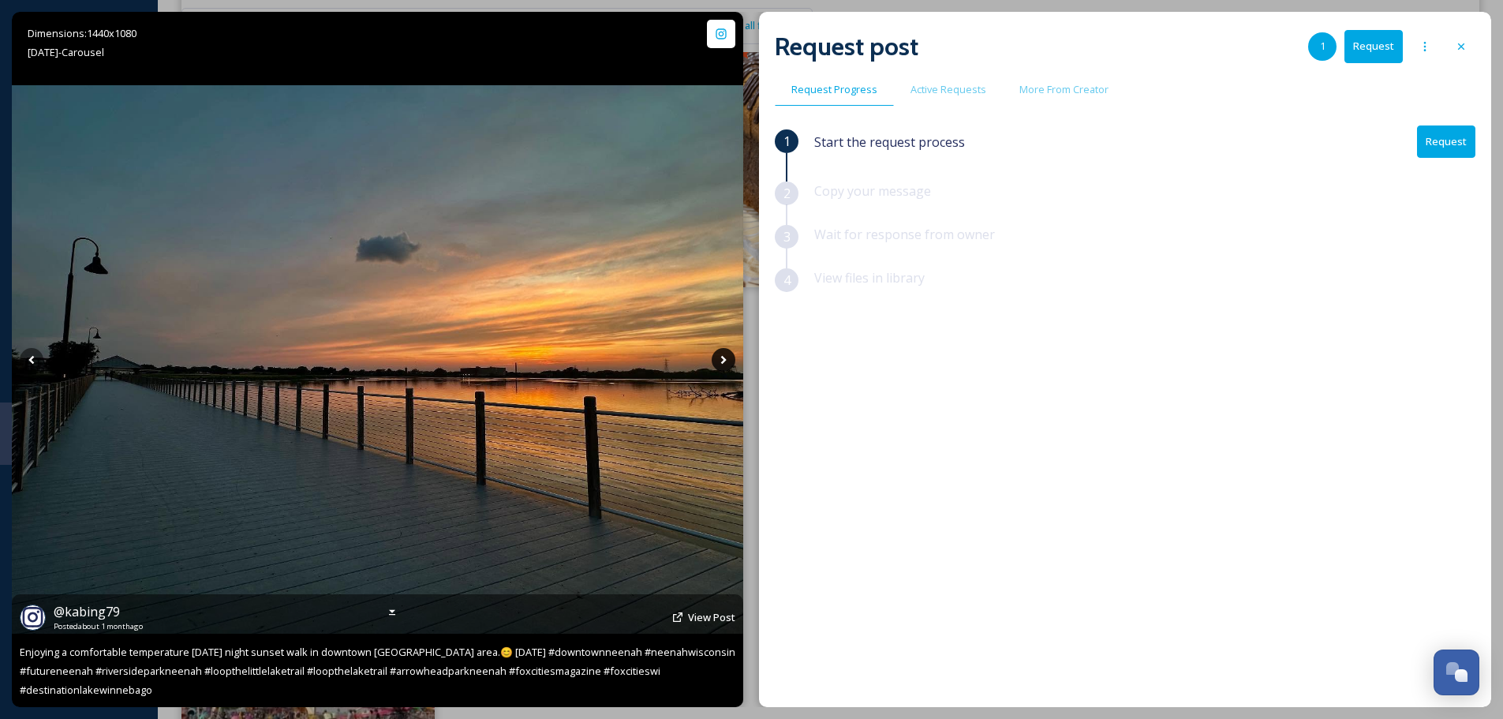
click at [728, 353] on icon at bounding box center [724, 360] width 24 height 24
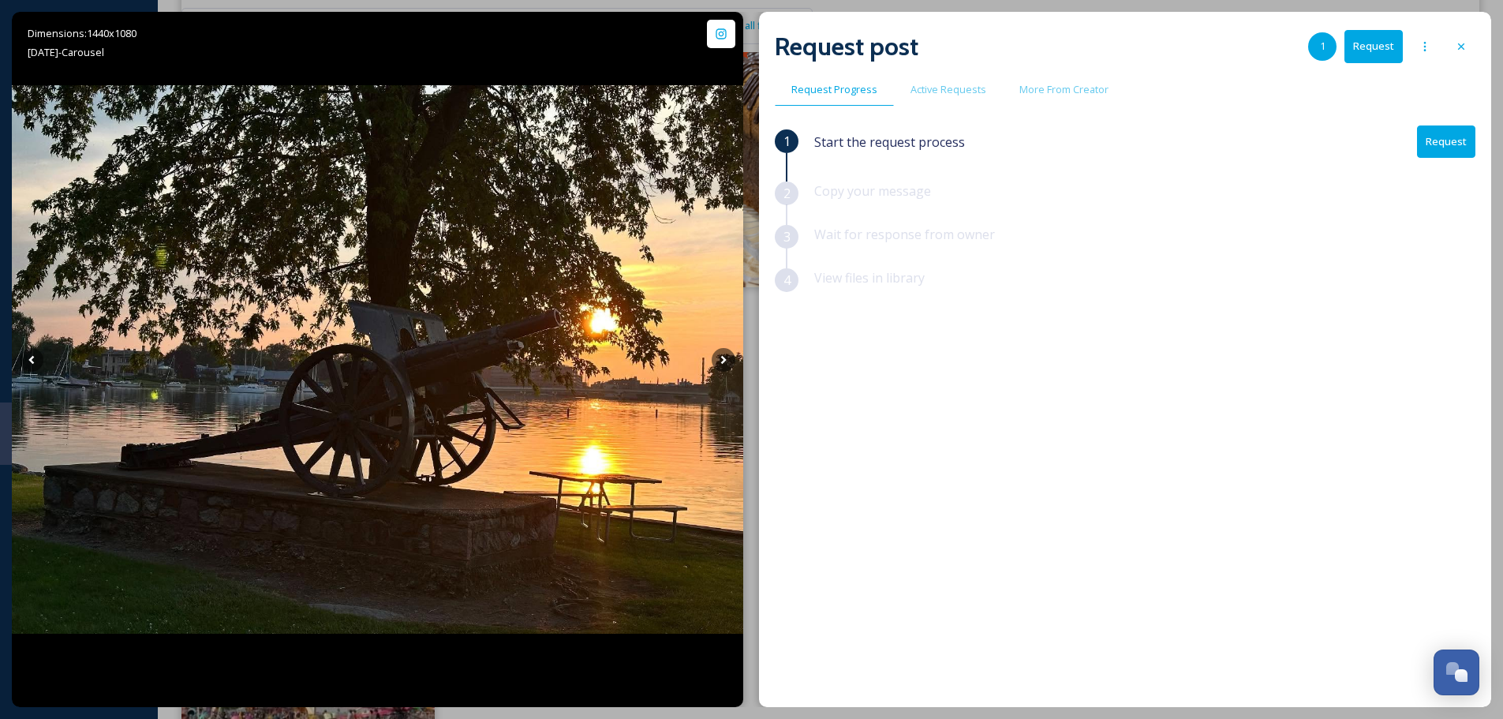
click at [1459, 143] on button "Request" at bounding box center [1446, 141] width 58 height 32
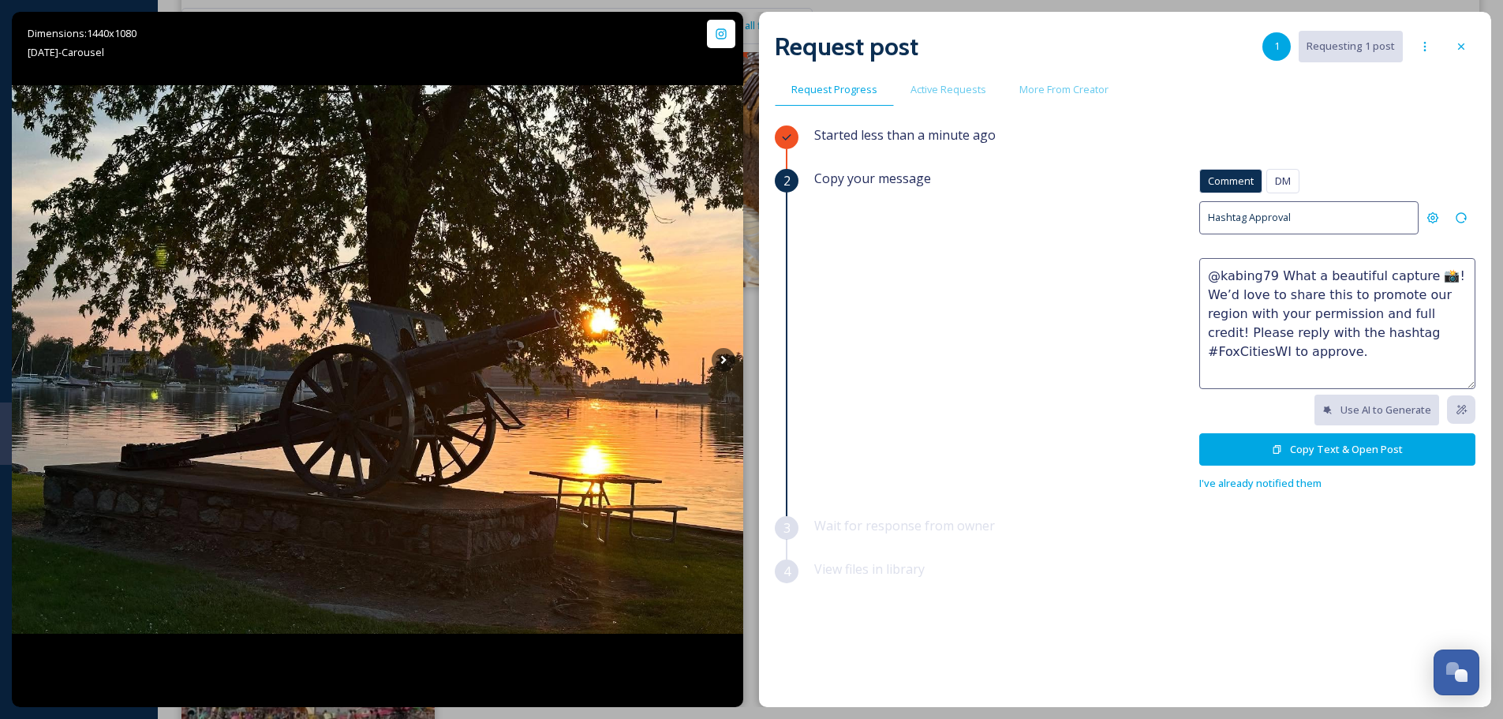
click at [1317, 277] on textarea "@kabing79 What a beautiful capture 📸! We’d love to share this to promote our re…" at bounding box center [1338, 323] width 276 height 131
click at [1402, 280] on textarea "@kabing79 What beautiful capture 📸! We’d love to share this to promote our regi…" at bounding box center [1338, 323] width 276 height 131
click at [1301, 292] on textarea "@kabing79 What beautiful captures 📸! We’d love to share this to promote our reg…" at bounding box center [1338, 323] width 276 height 131
type textarea "@kabing79 What beautiful captures 📸! We’d love to share some of these photos to…"
click at [1282, 440] on button "Copy Text & Open Post" at bounding box center [1338, 449] width 276 height 32
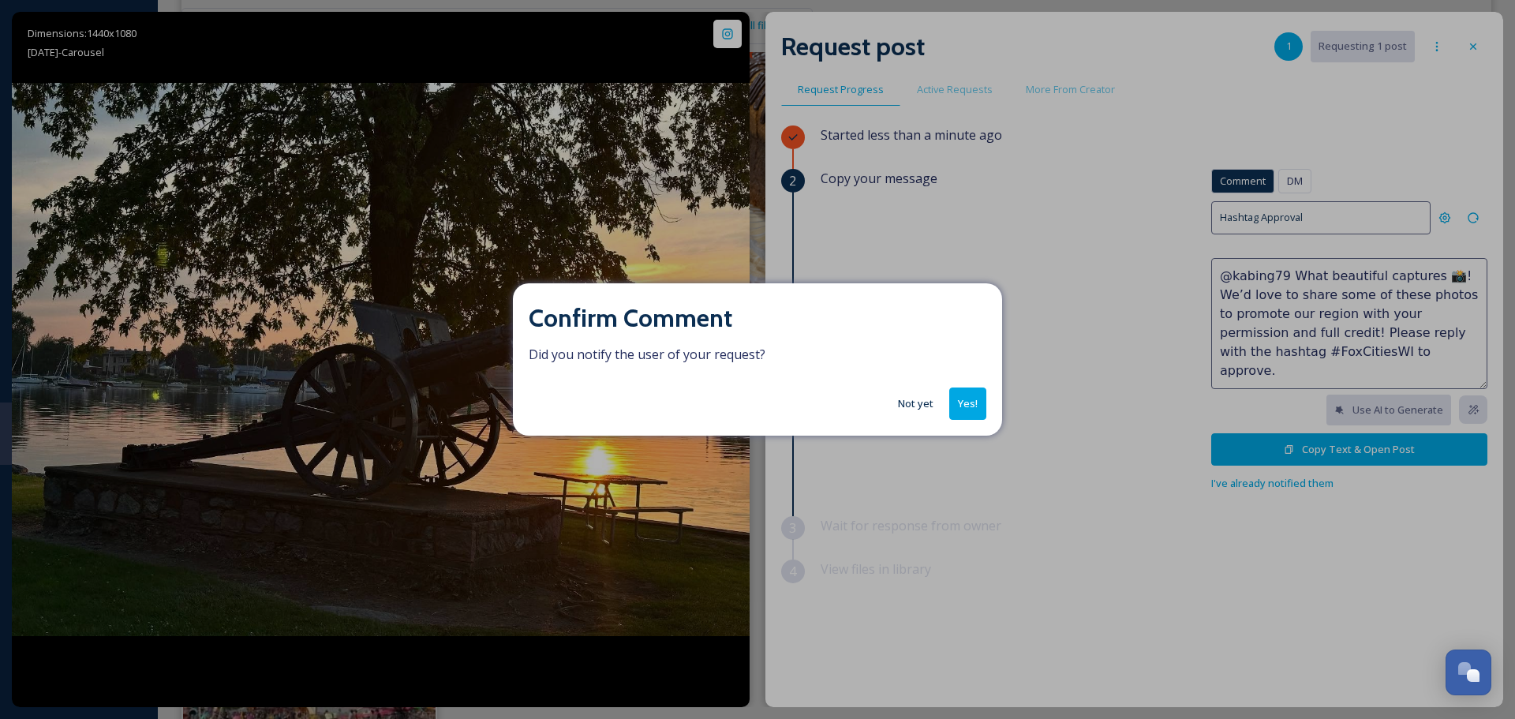
click at [974, 395] on button "Yes!" at bounding box center [967, 403] width 37 height 32
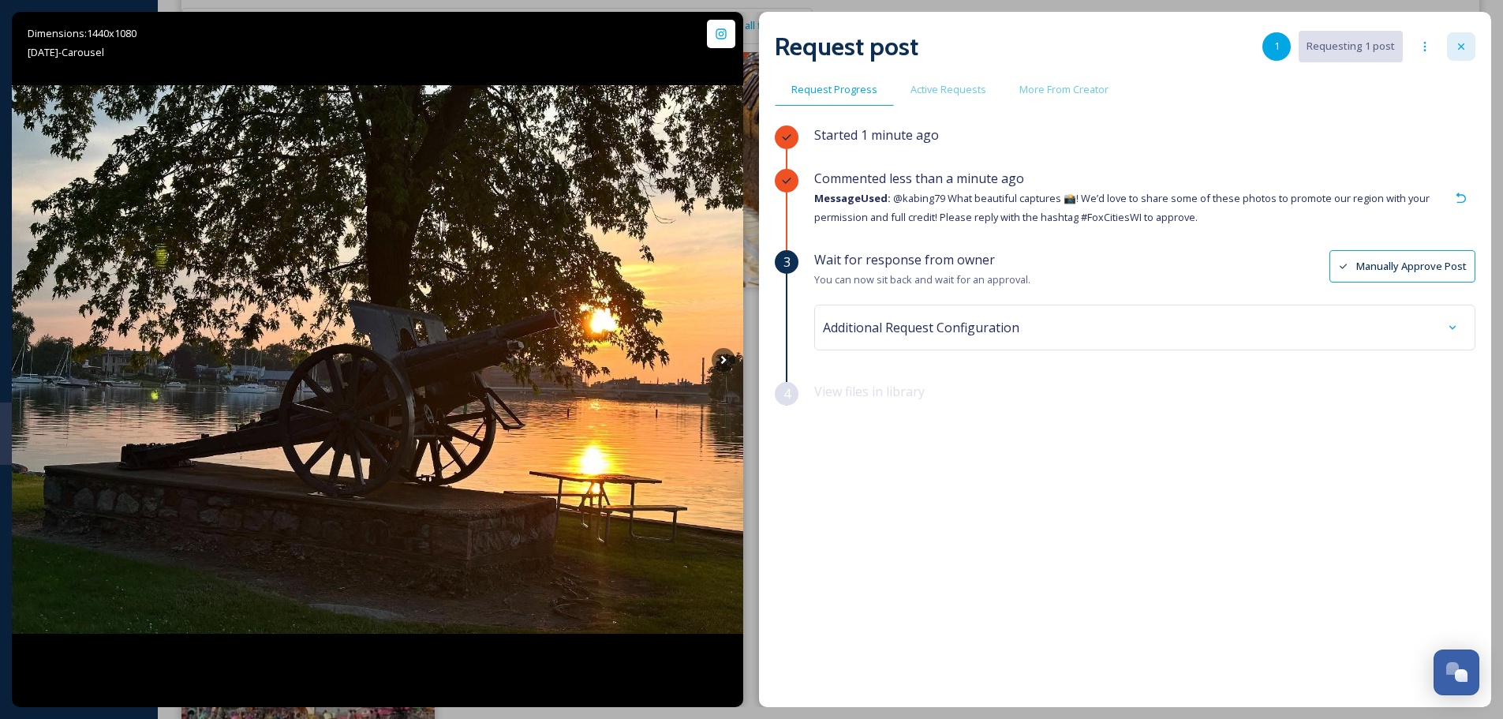
click at [1459, 41] on icon at bounding box center [1461, 46] width 13 height 13
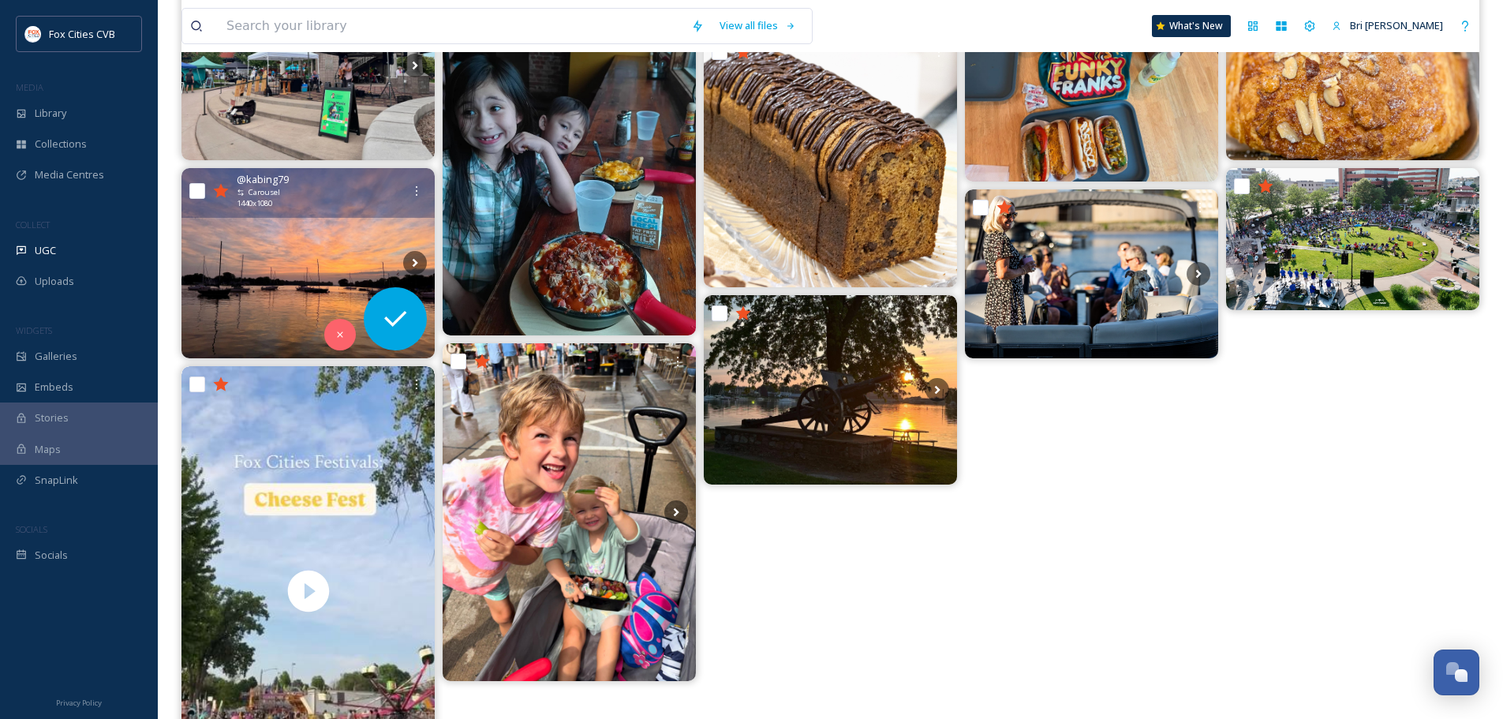
click at [292, 232] on img at bounding box center [308, 263] width 253 height 190
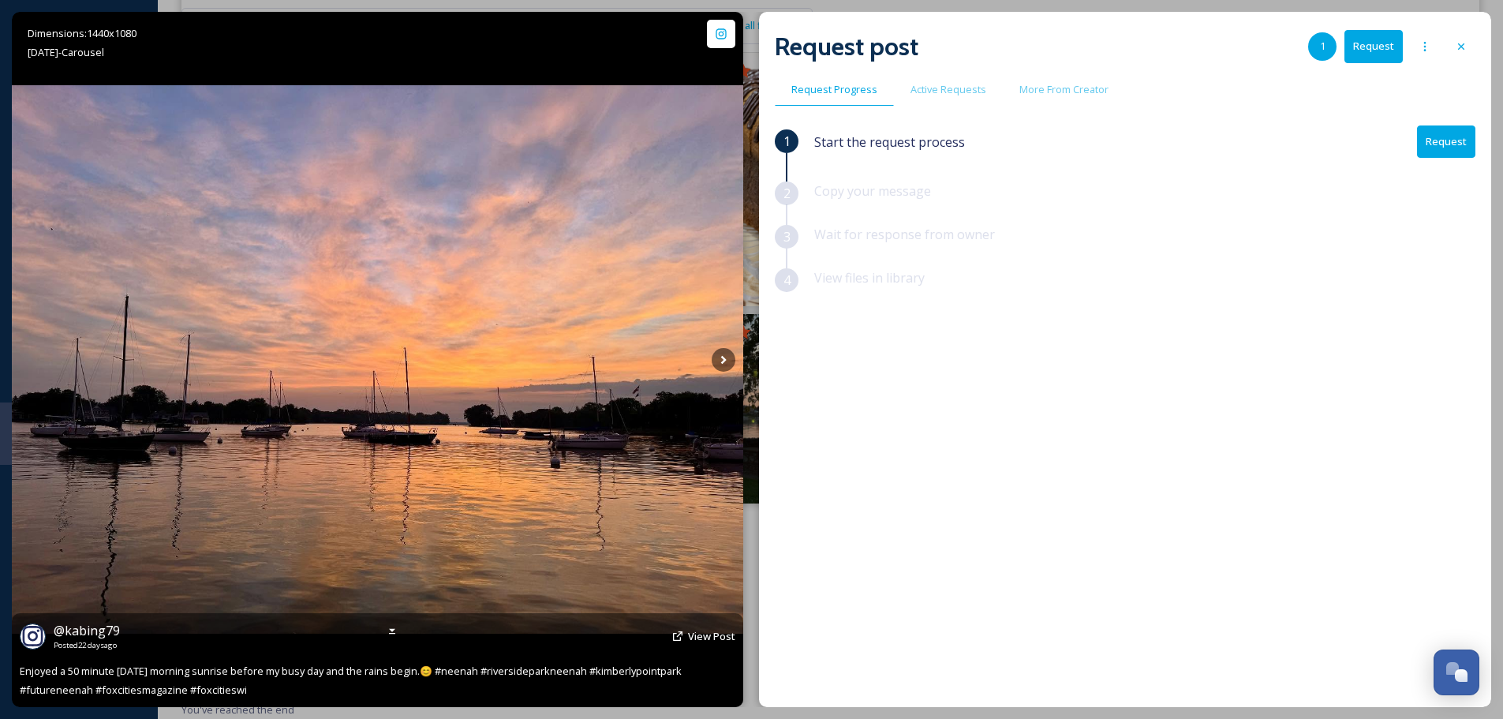
scroll to position [691, 0]
click at [397, 627] on icon at bounding box center [392, 631] width 13 height 13
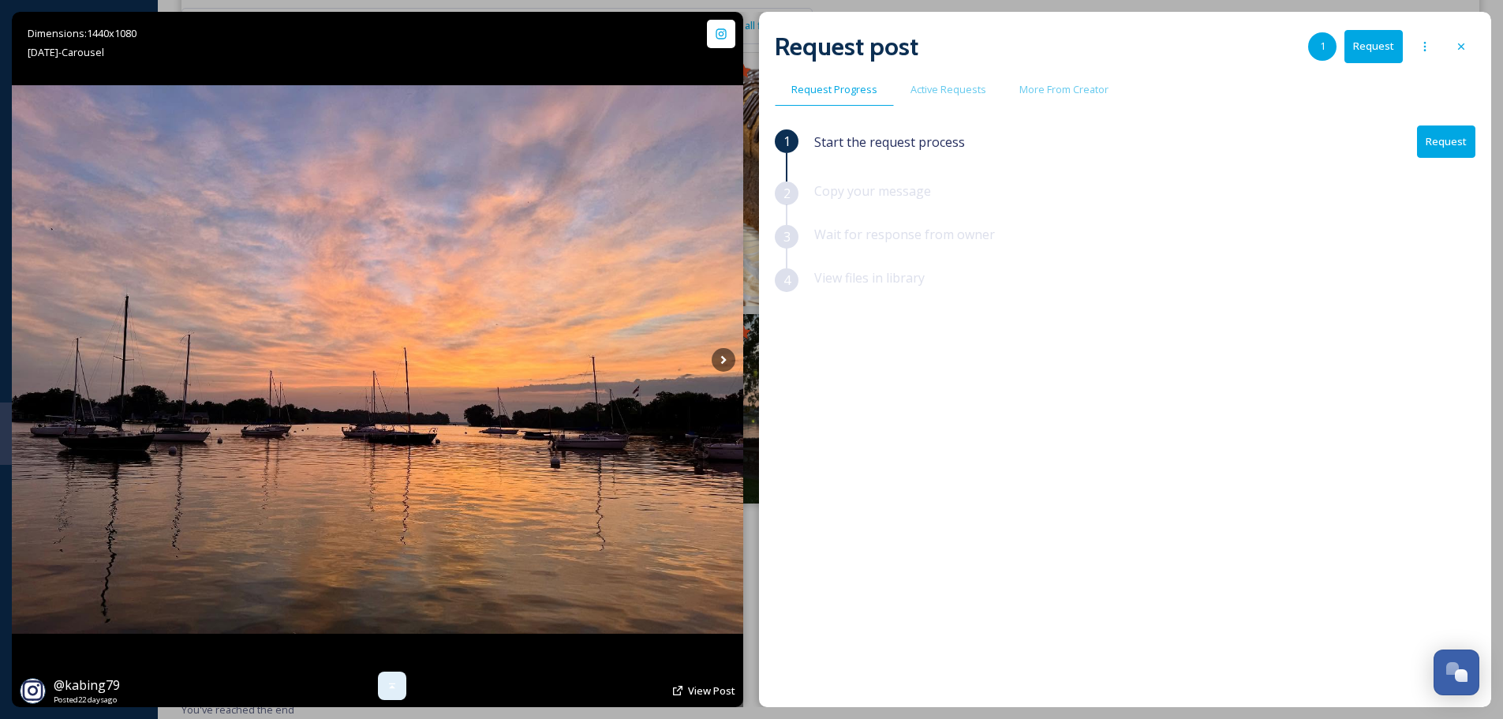
click at [391, 687] on icon at bounding box center [392, 686] width 6 height 6
click at [1469, 144] on button "Request" at bounding box center [1446, 141] width 58 height 32
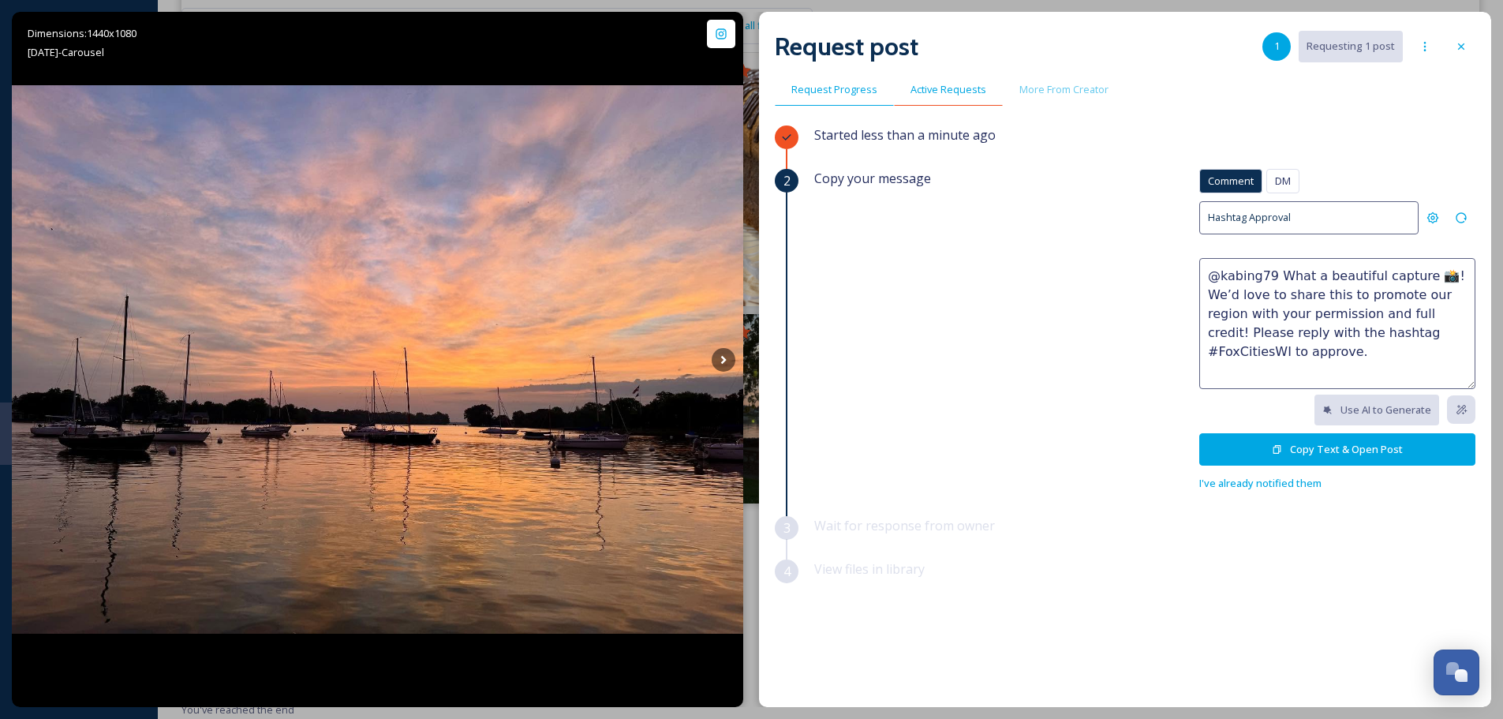
click at [966, 101] on div "Active Requests" at bounding box center [948, 89] width 109 height 32
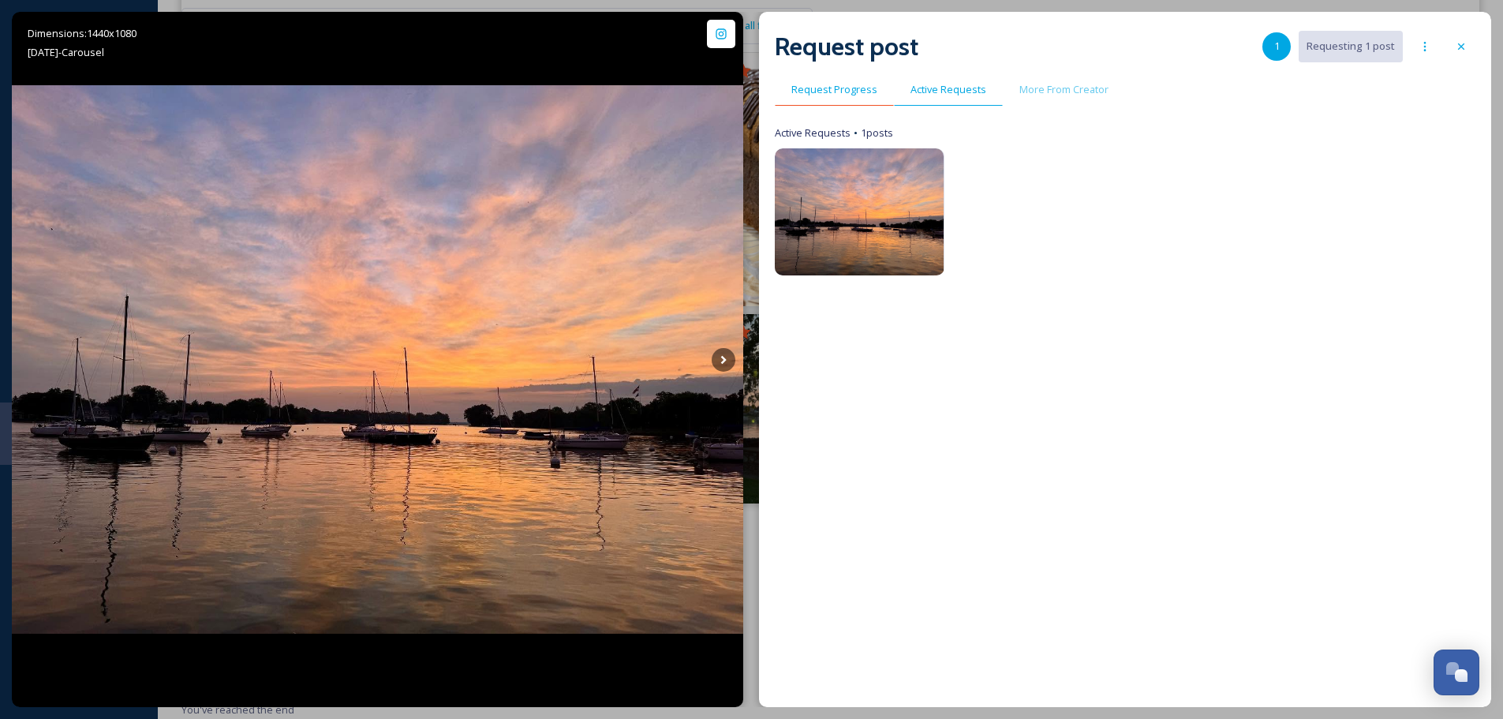
click at [860, 92] on span "Request Progress" at bounding box center [835, 89] width 86 height 15
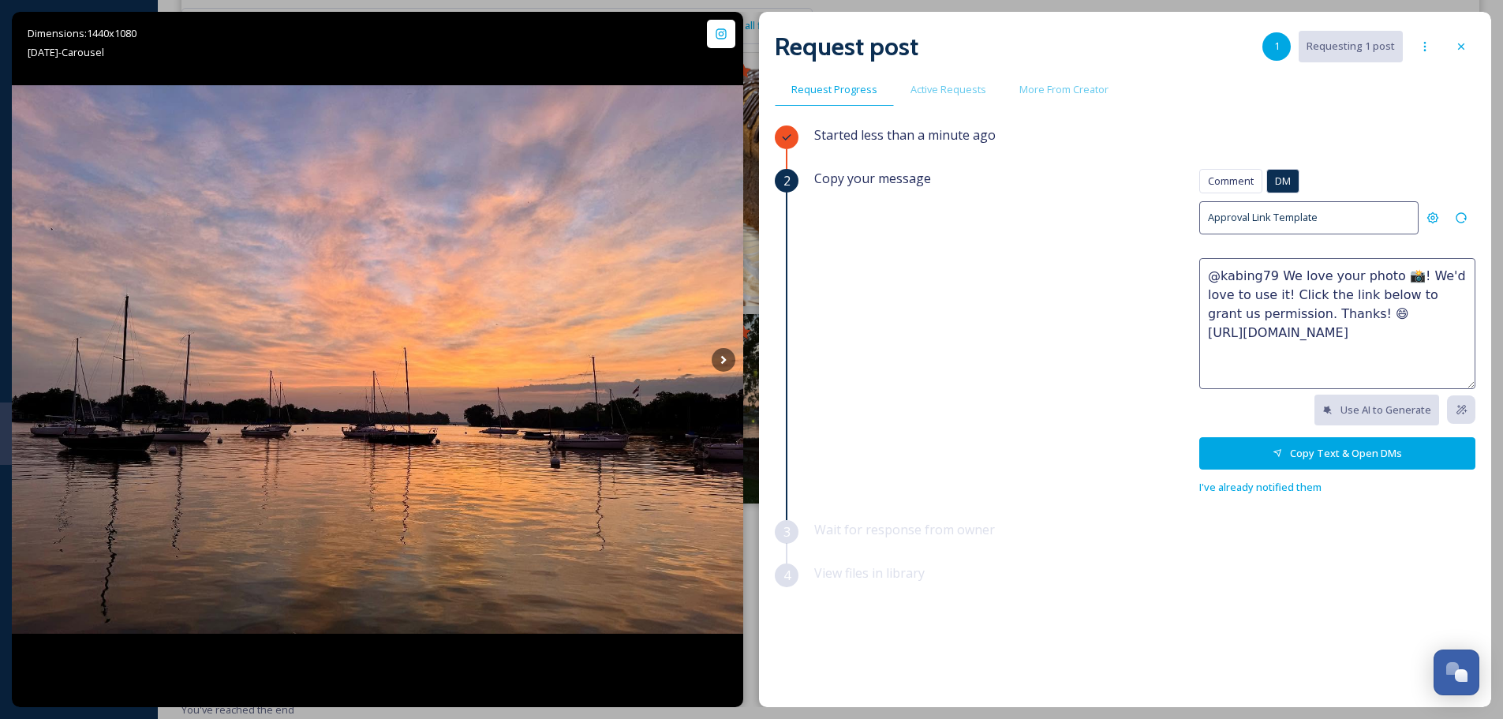
click at [1256, 450] on button "Copy Text & Open DMs" at bounding box center [1338, 453] width 276 height 32
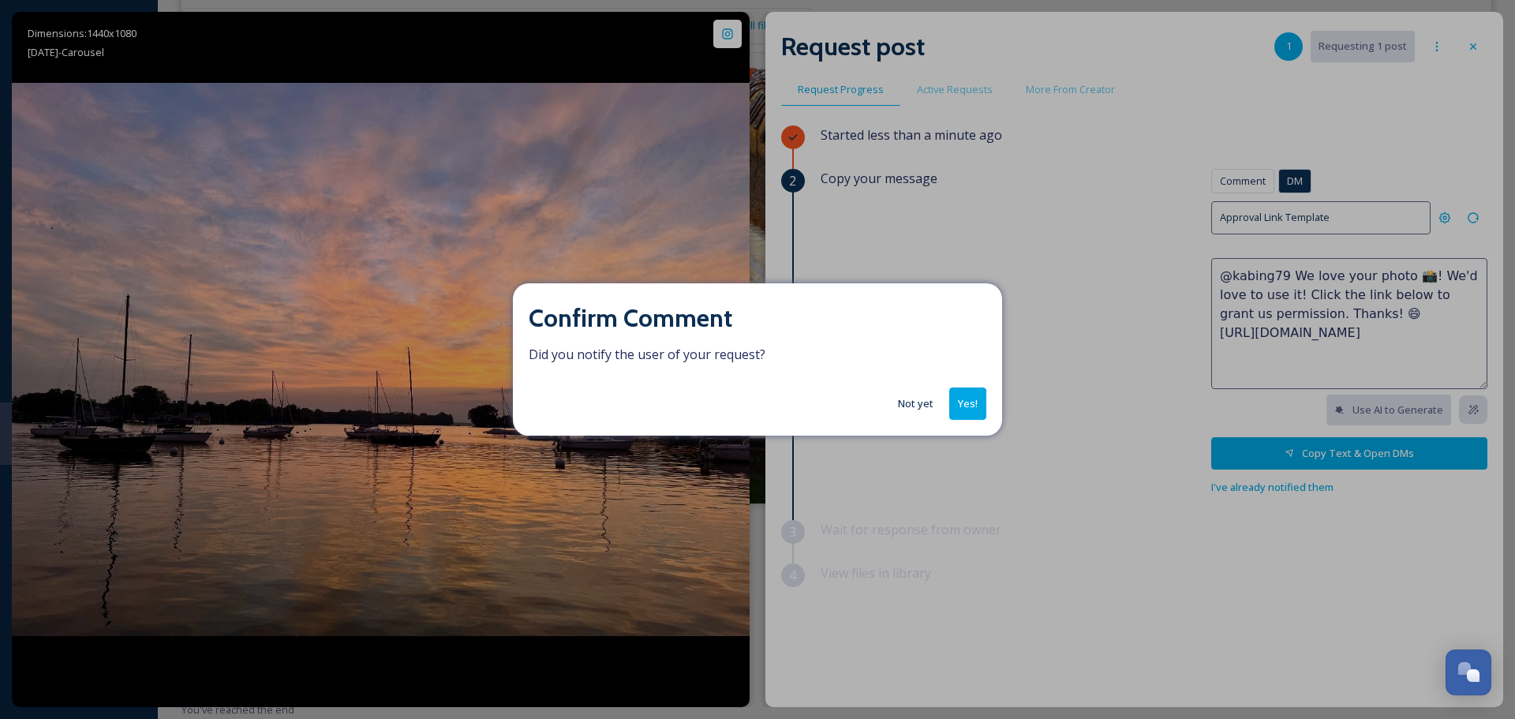
click at [924, 399] on button "Not yet" at bounding box center [915, 403] width 51 height 31
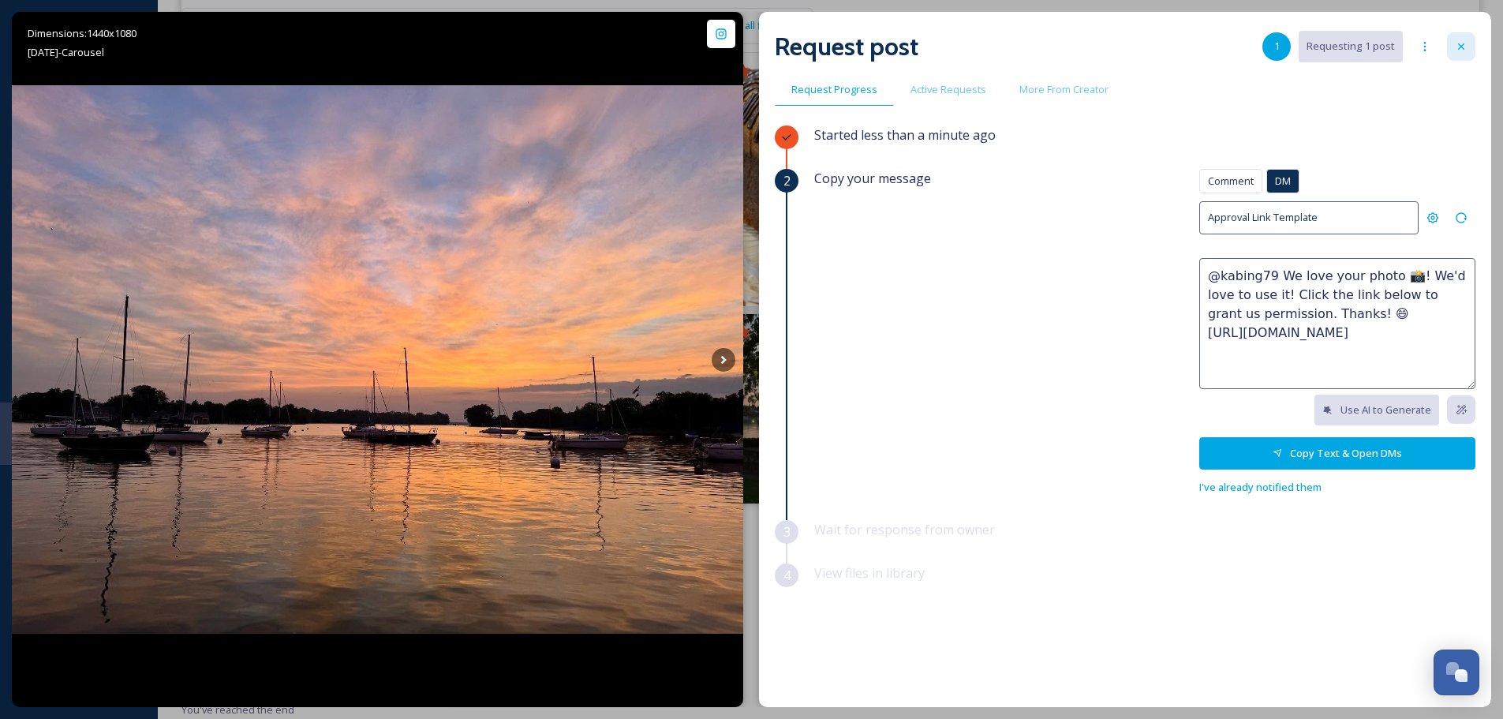
click at [1457, 43] on icon at bounding box center [1461, 46] width 13 height 13
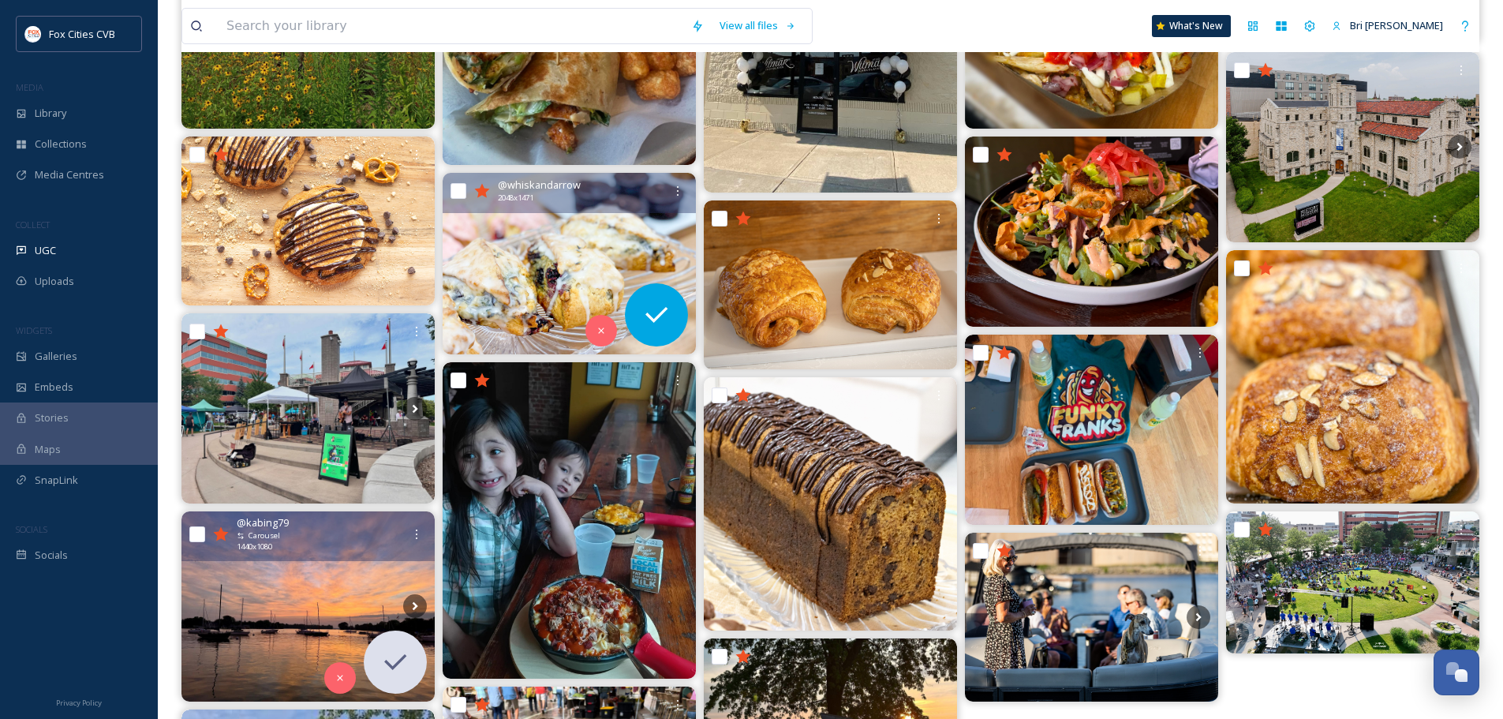
scroll to position [395, 0]
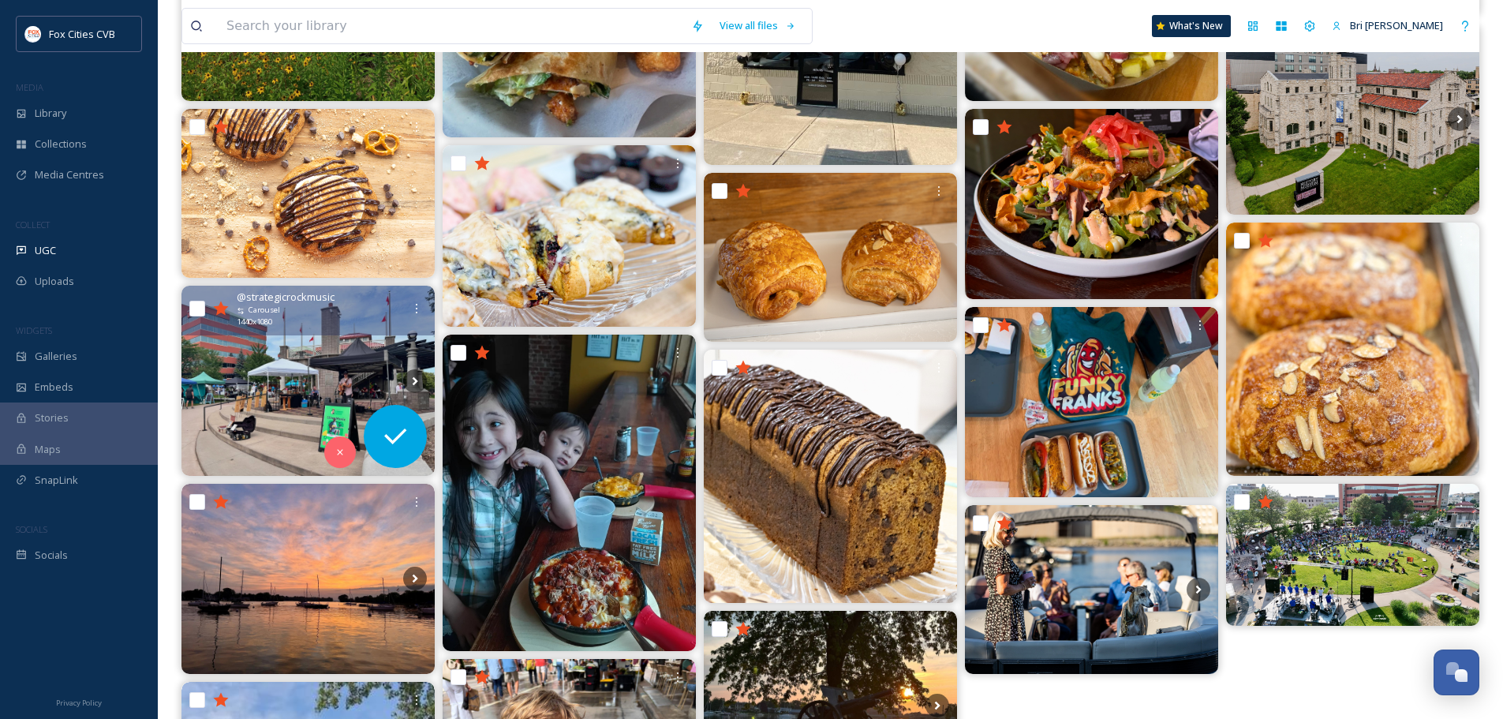
click at [222, 377] on img at bounding box center [308, 381] width 253 height 190
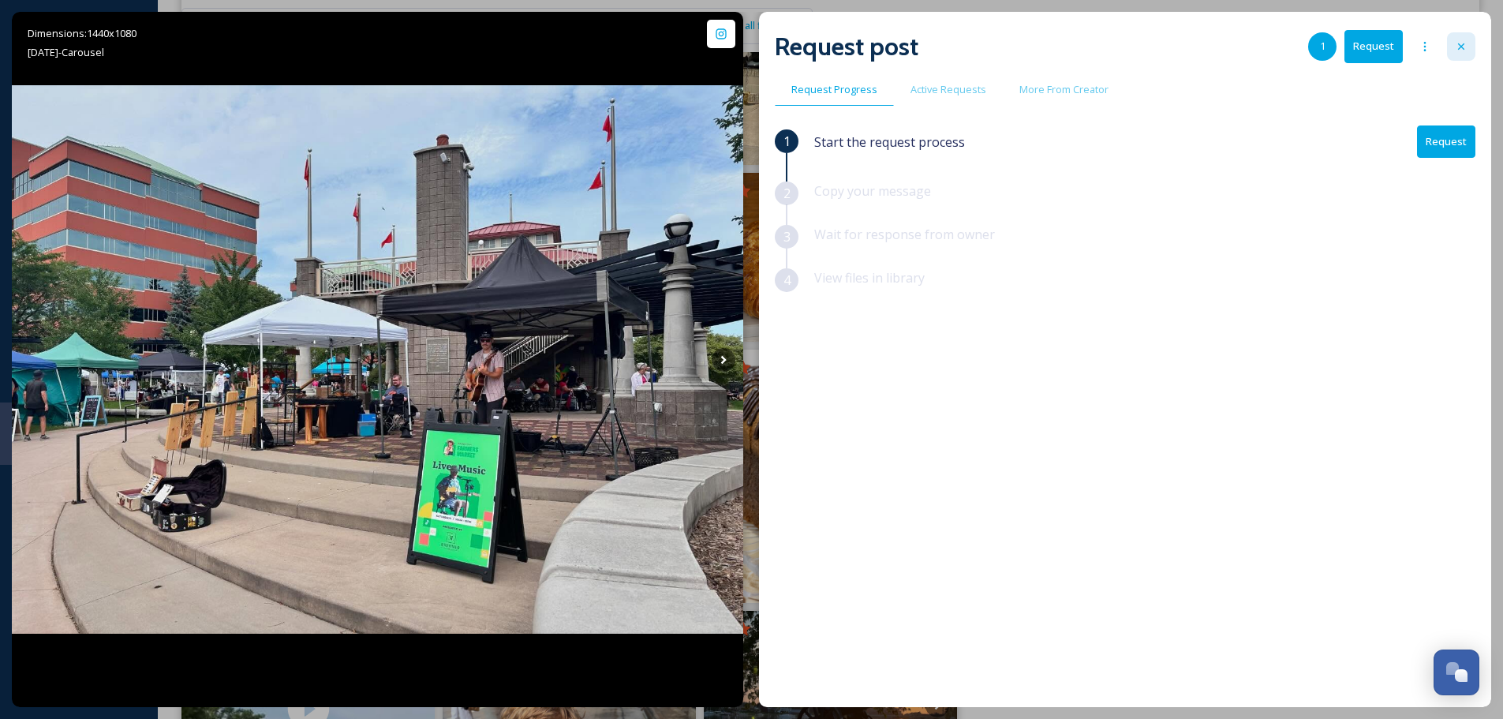
click at [1469, 43] on div at bounding box center [1461, 46] width 28 height 28
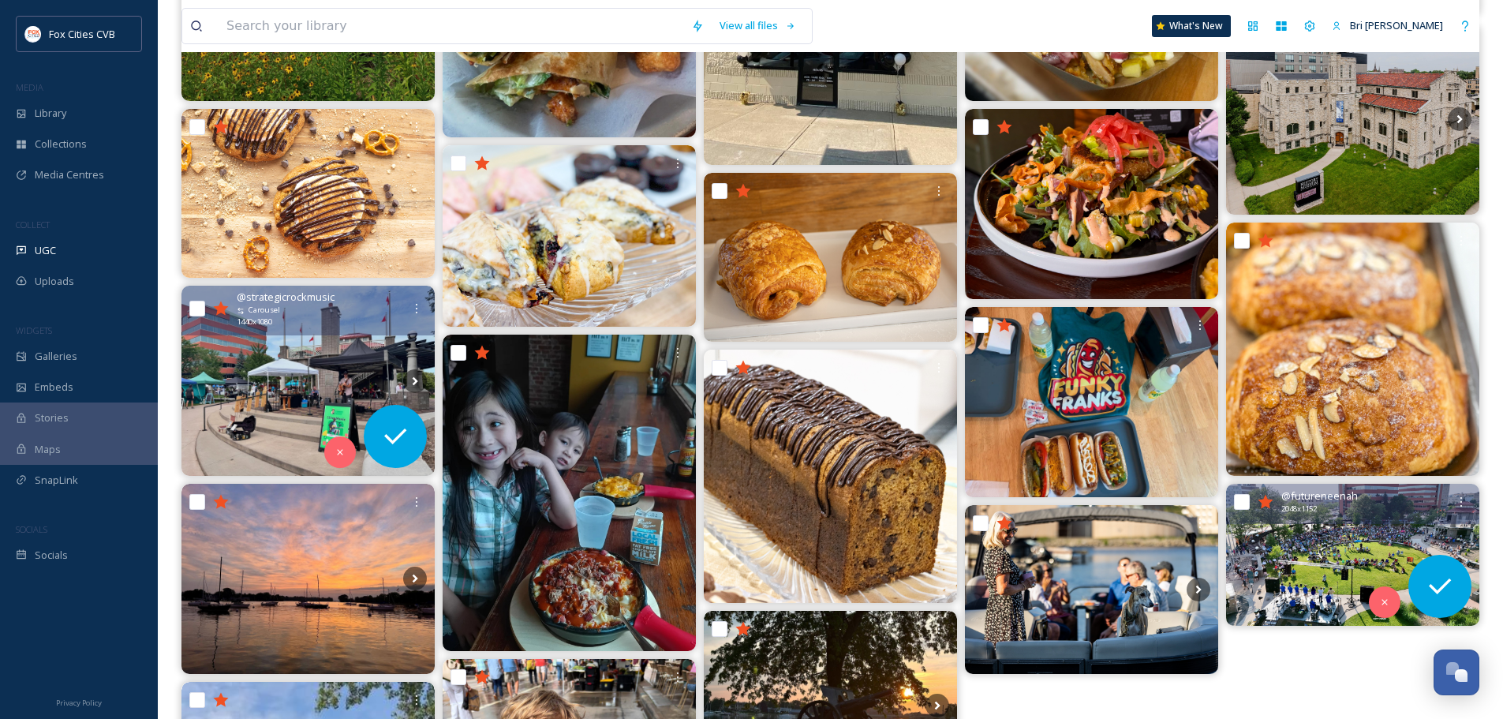
click at [1341, 543] on img at bounding box center [1352, 555] width 253 height 143
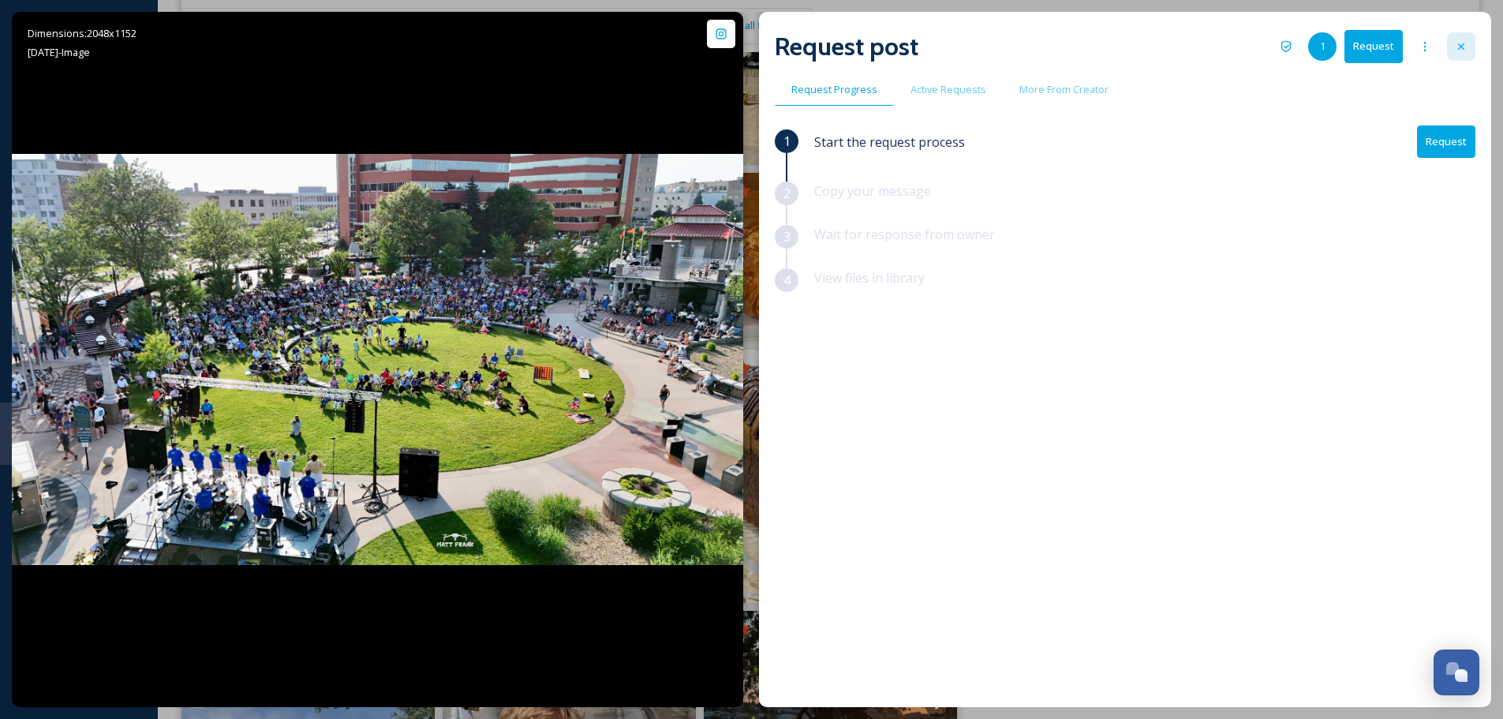
click at [1457, 47] on icon at bounding box center [1461, 46] width 13 height 13
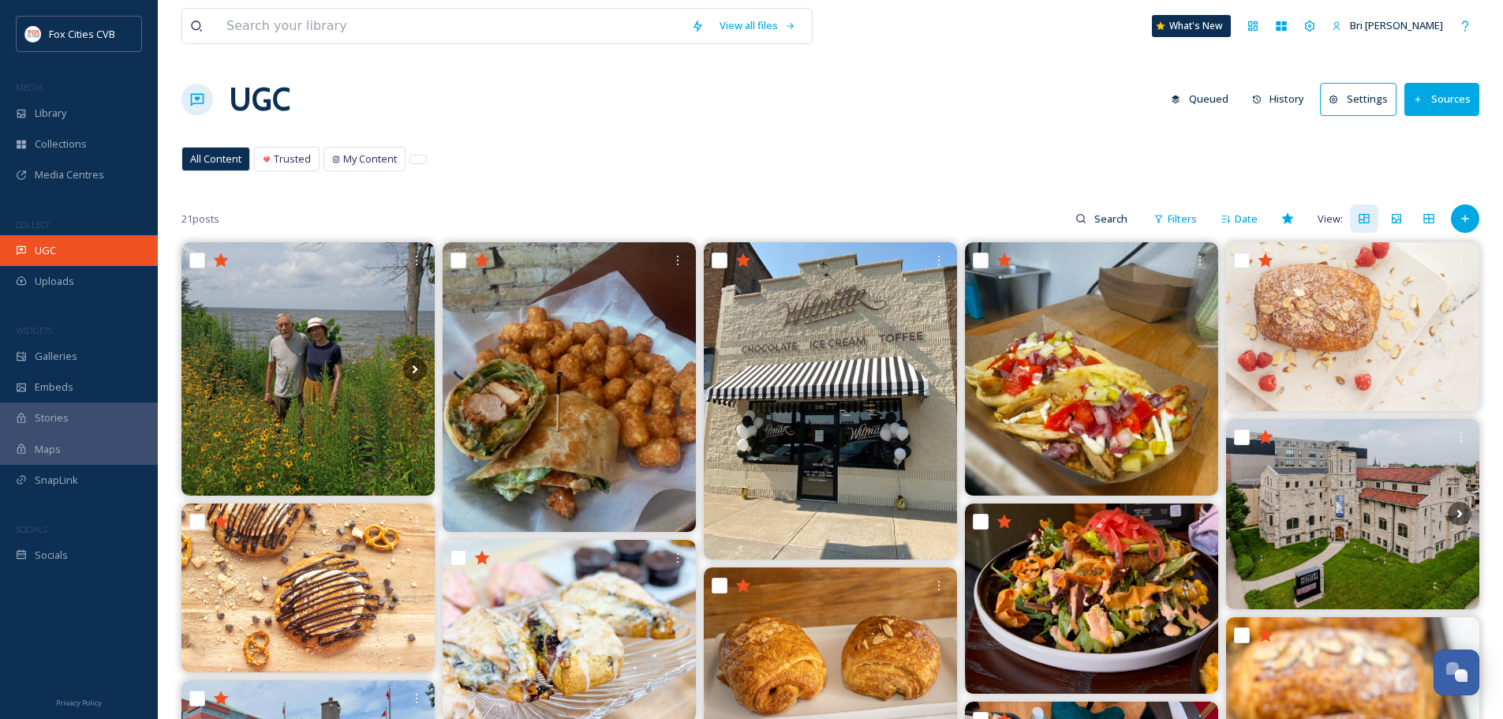
click at [51, 253] on span "UGC" at bounding box center [45, 250] width 21 height 15
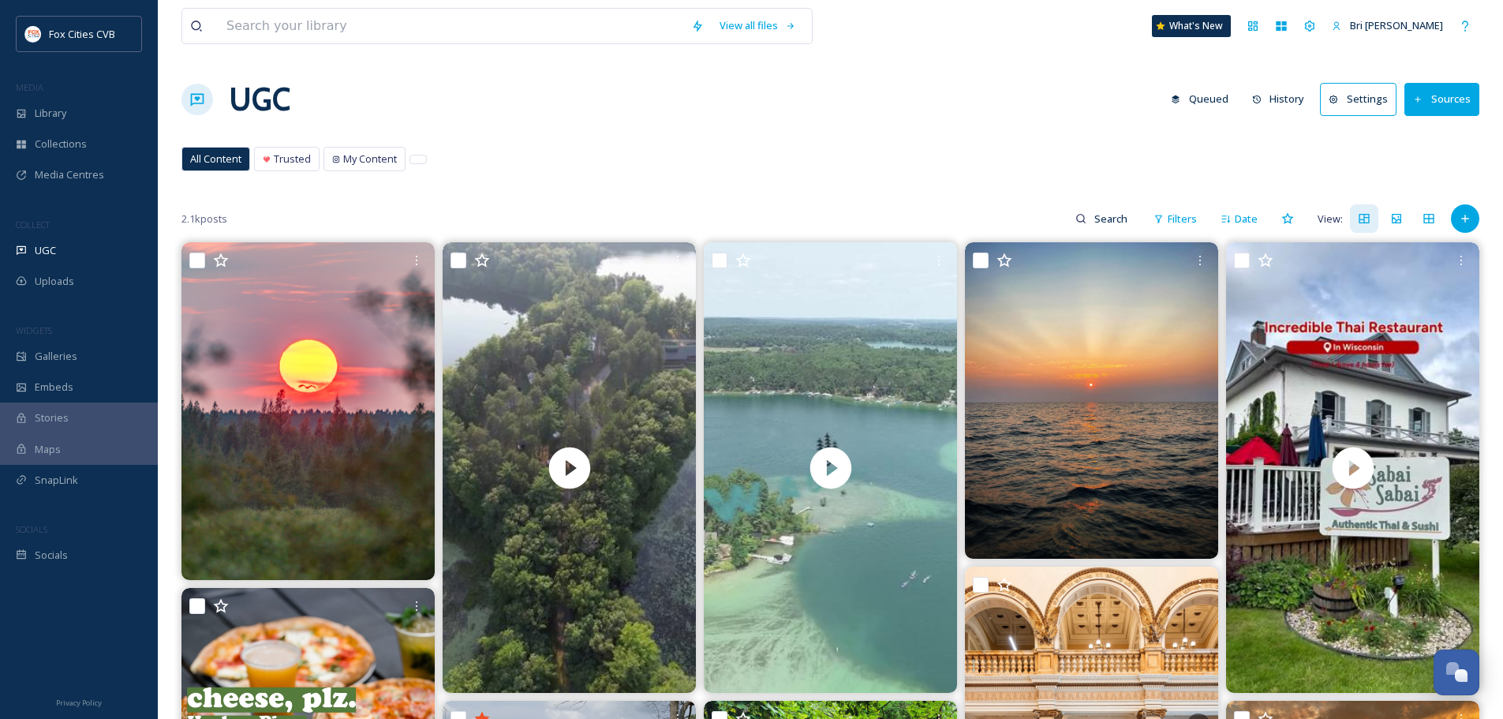
click at [1435, 94] on button "Sources" at bounding box center [1442, 99] width 75 height 32
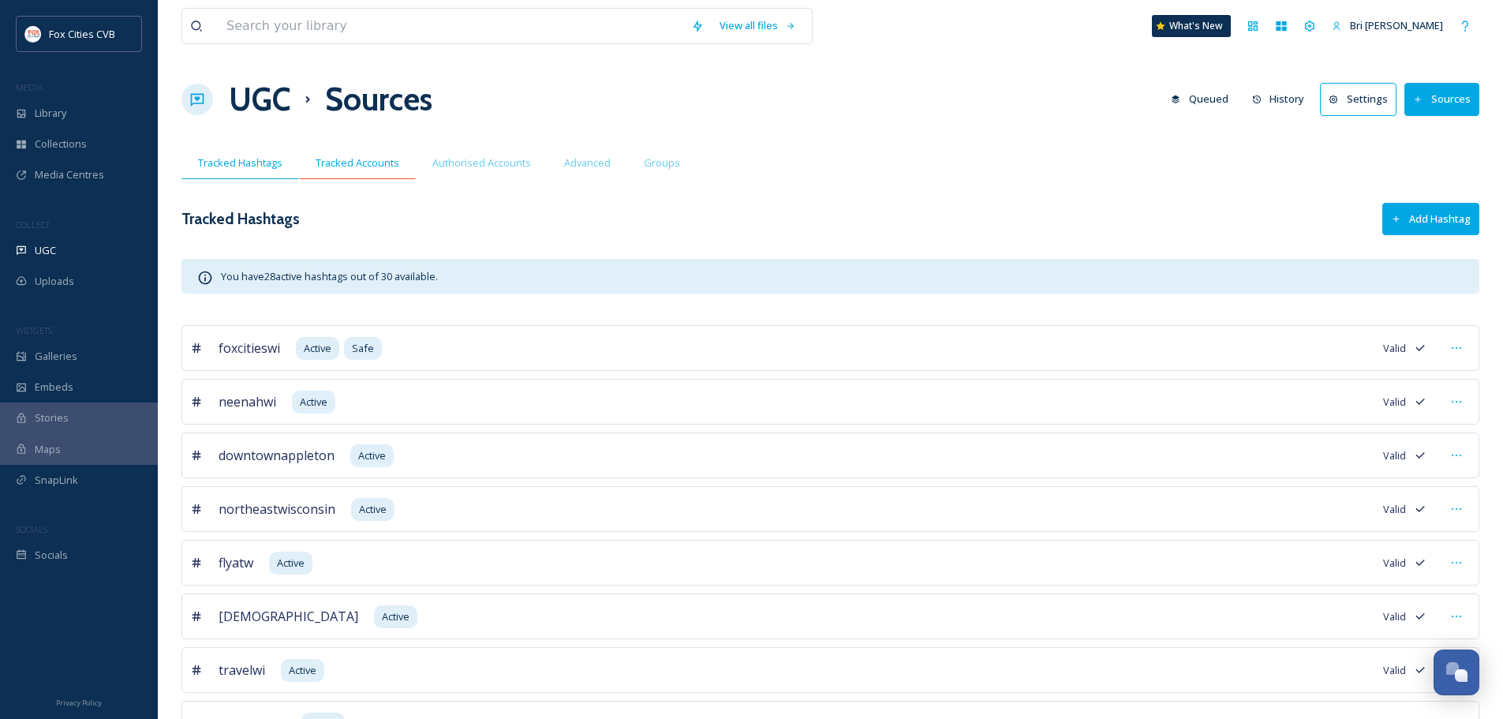
click at [324, 164] on span "Tracked Accounts" at bounding box center [358, 162] width 84 height 15
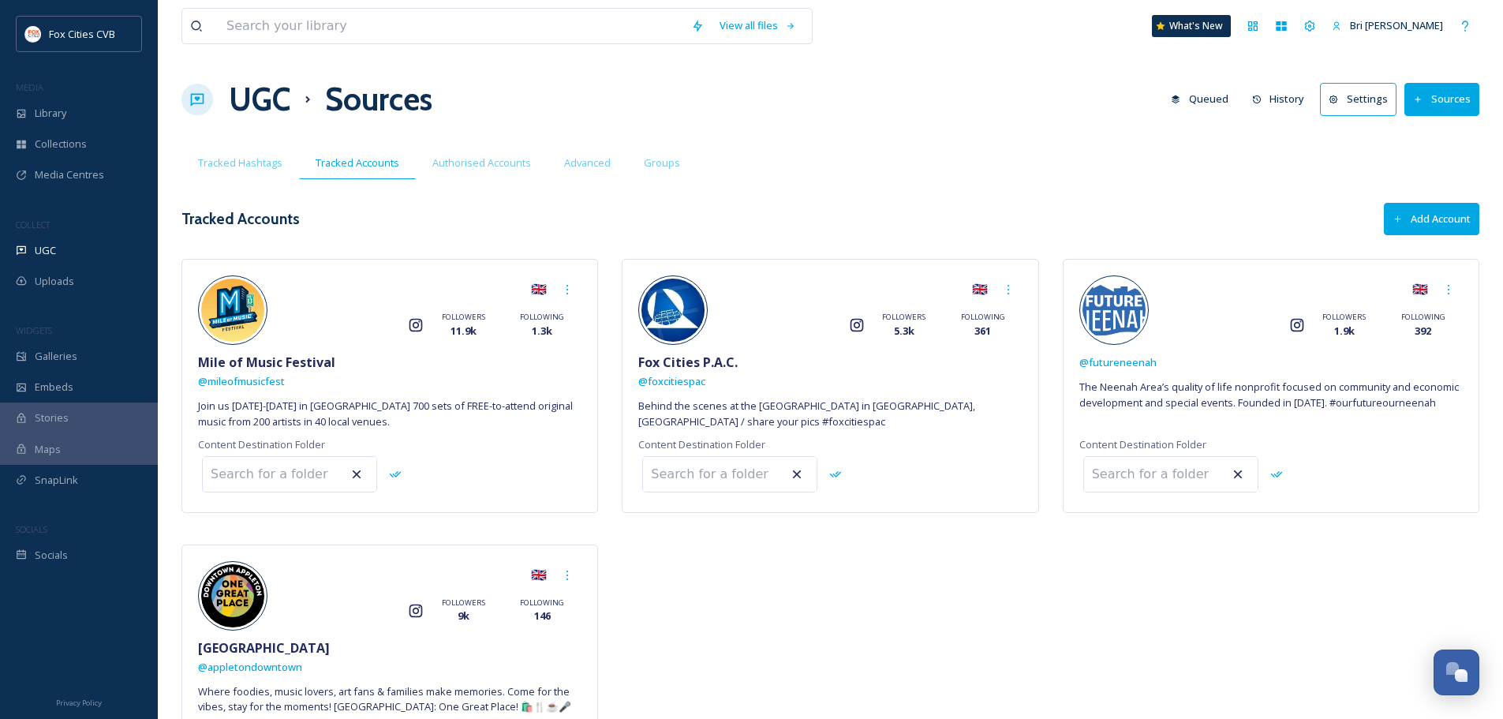
click at [233, 181] on div "View all files What's New Bri [PERSON_NAME] UGC Sources Queued History Settings…" at bounding box center [831, 423] width 1346 height 846
click at [238, 166] on span "Tracked Hashtags" at bounding box center [240, 162] width 84 height 15
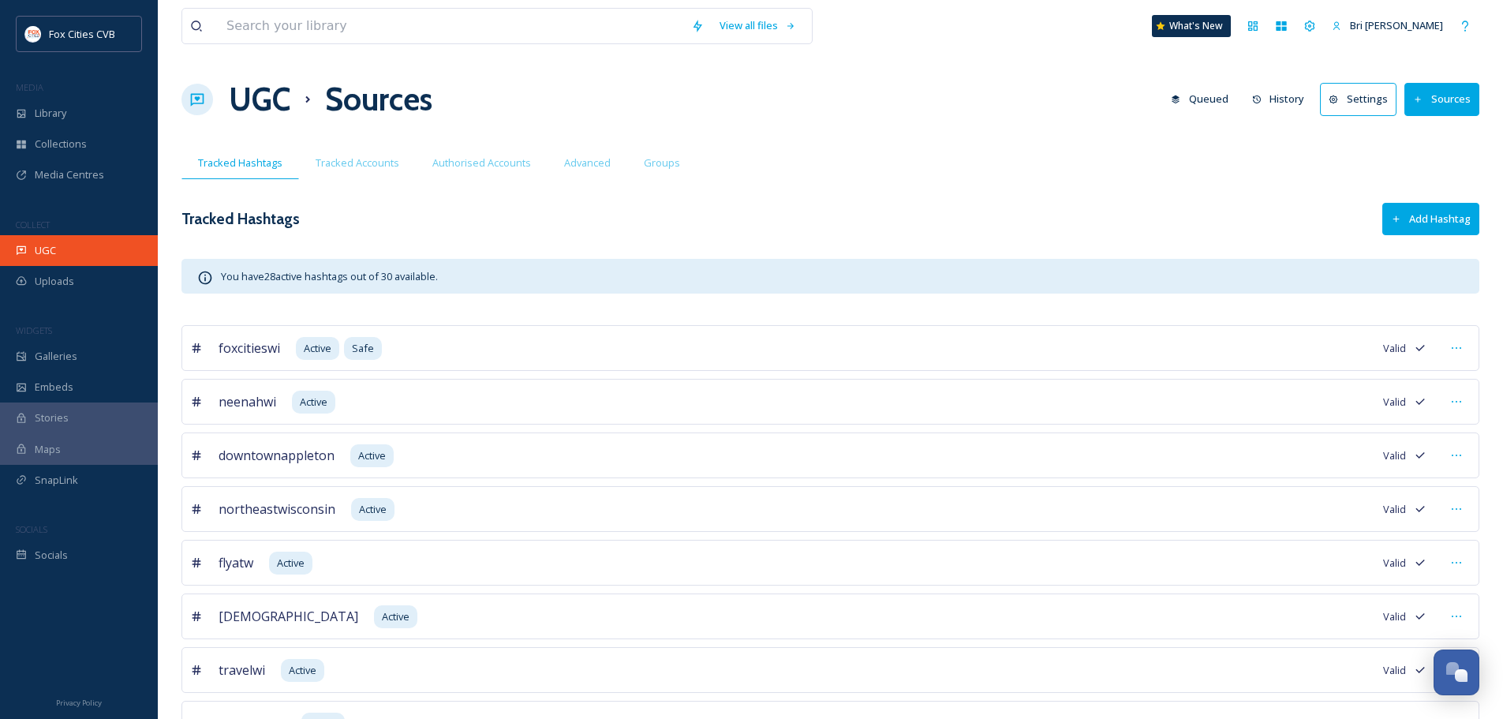
click at [73, 260] on div "UGC" at bounding box center [79, 250] width 158 height 31
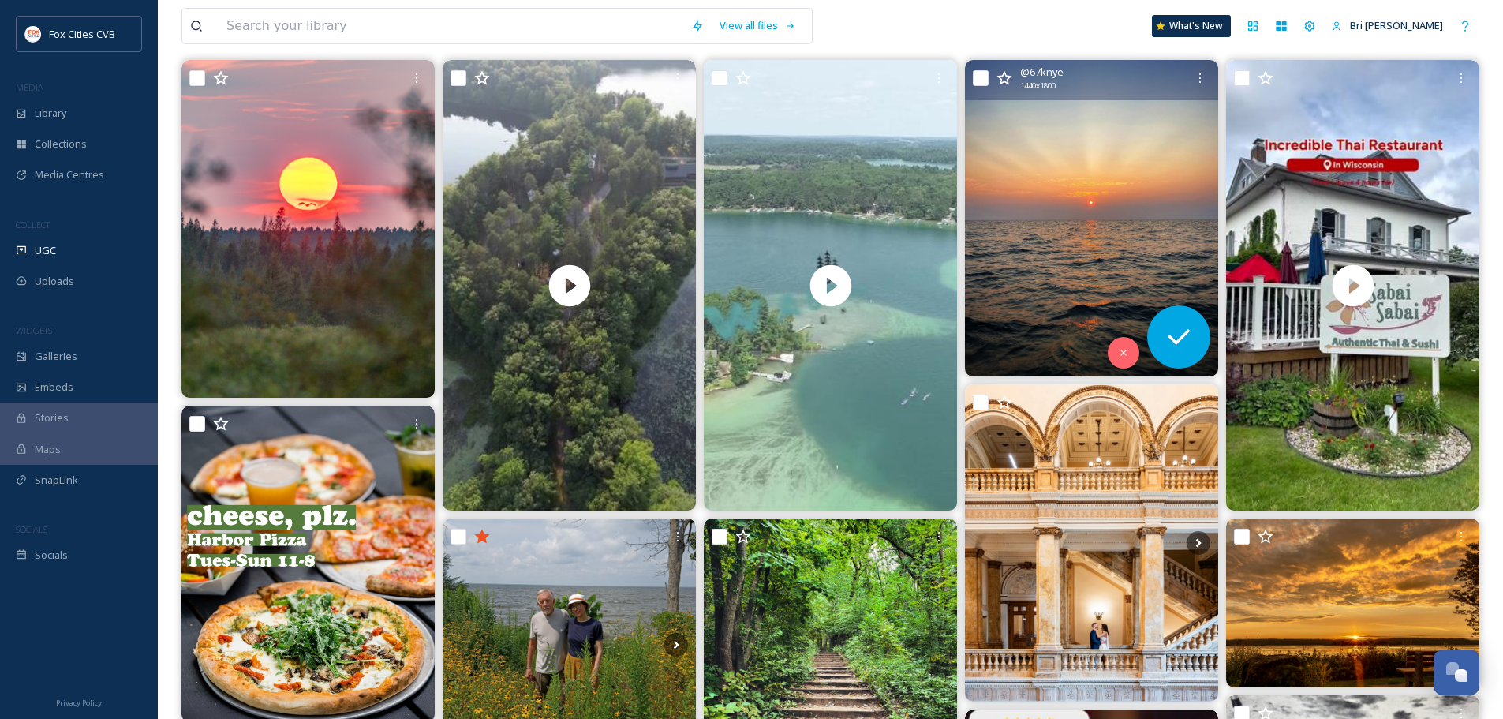
scroll to position [316, 0]
